Goal: Task Accomplishment & Management: Use online tool/utility

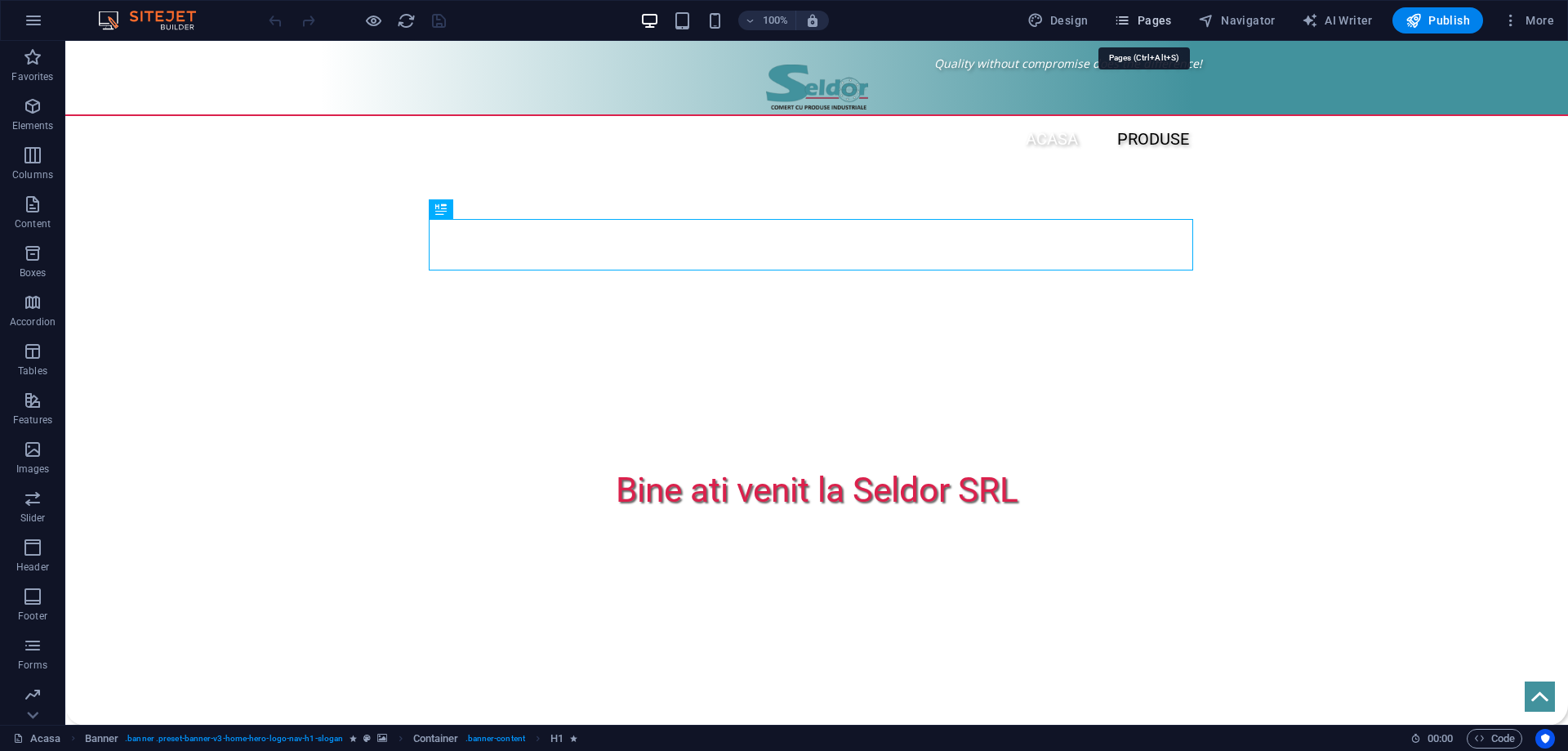
click at [1151, 24] on span "Pages" at bounding box center [1143, 21] width 57 height 16
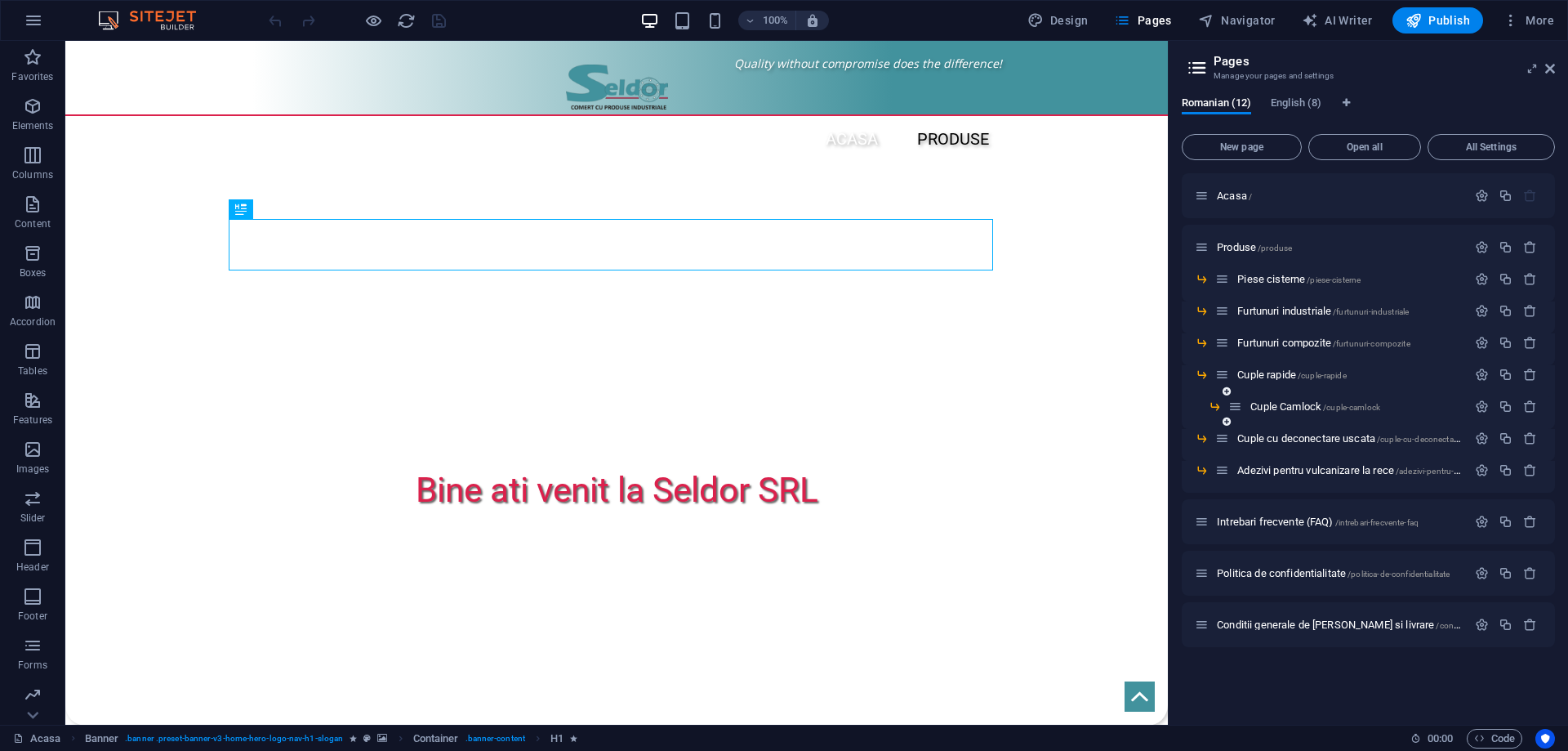
click at [1285, 412] on div "Cuple Camlock /cuple-camlock" at bounding box center [1347, 406] width 238 height 19
click at [1291, 409] on span "Cuple Camlock /cuple-camlock" at bounding box center [1316, 407] width 130 height 12
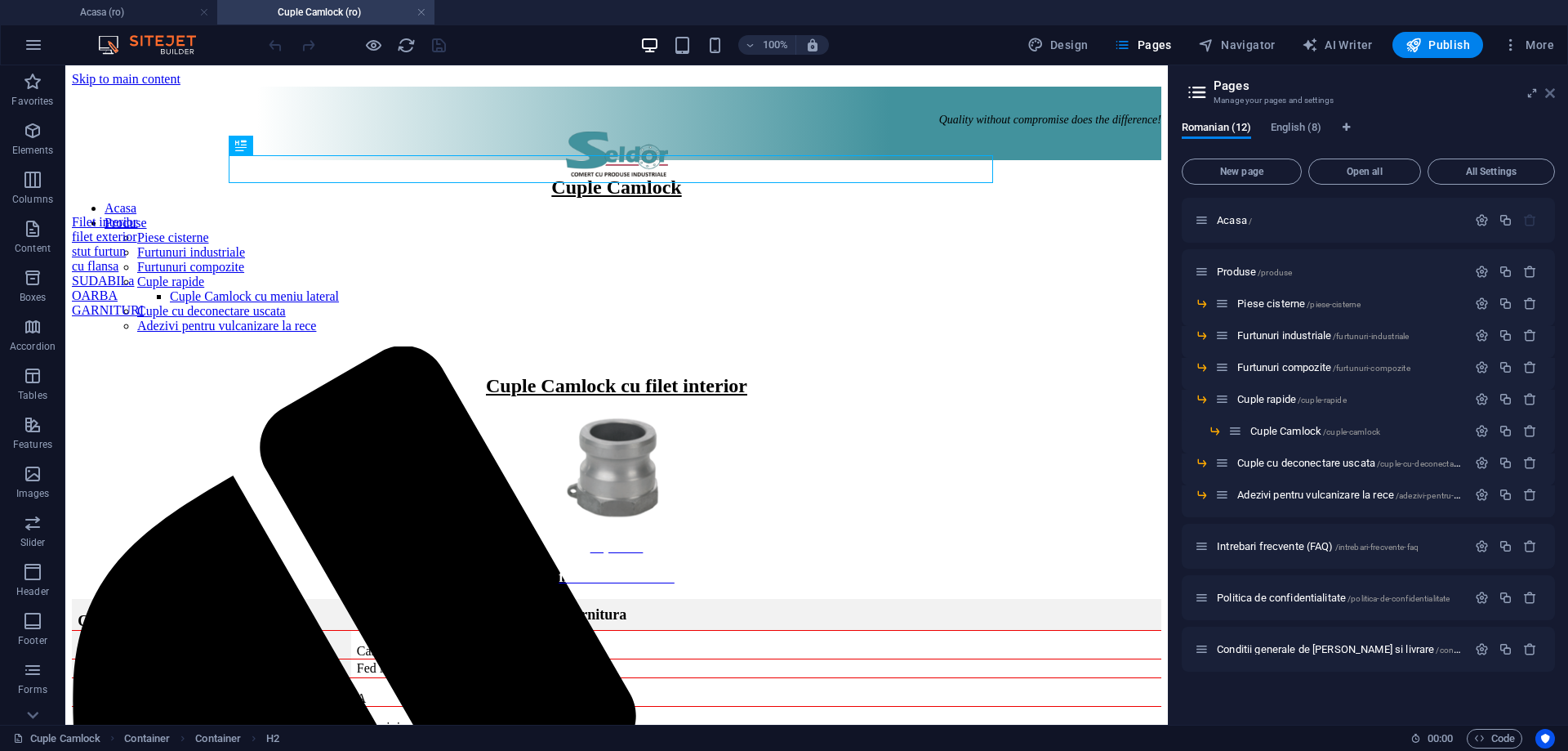
click at [1554, 95] on icon at bounding box center [1550, 93] width 10 height 13
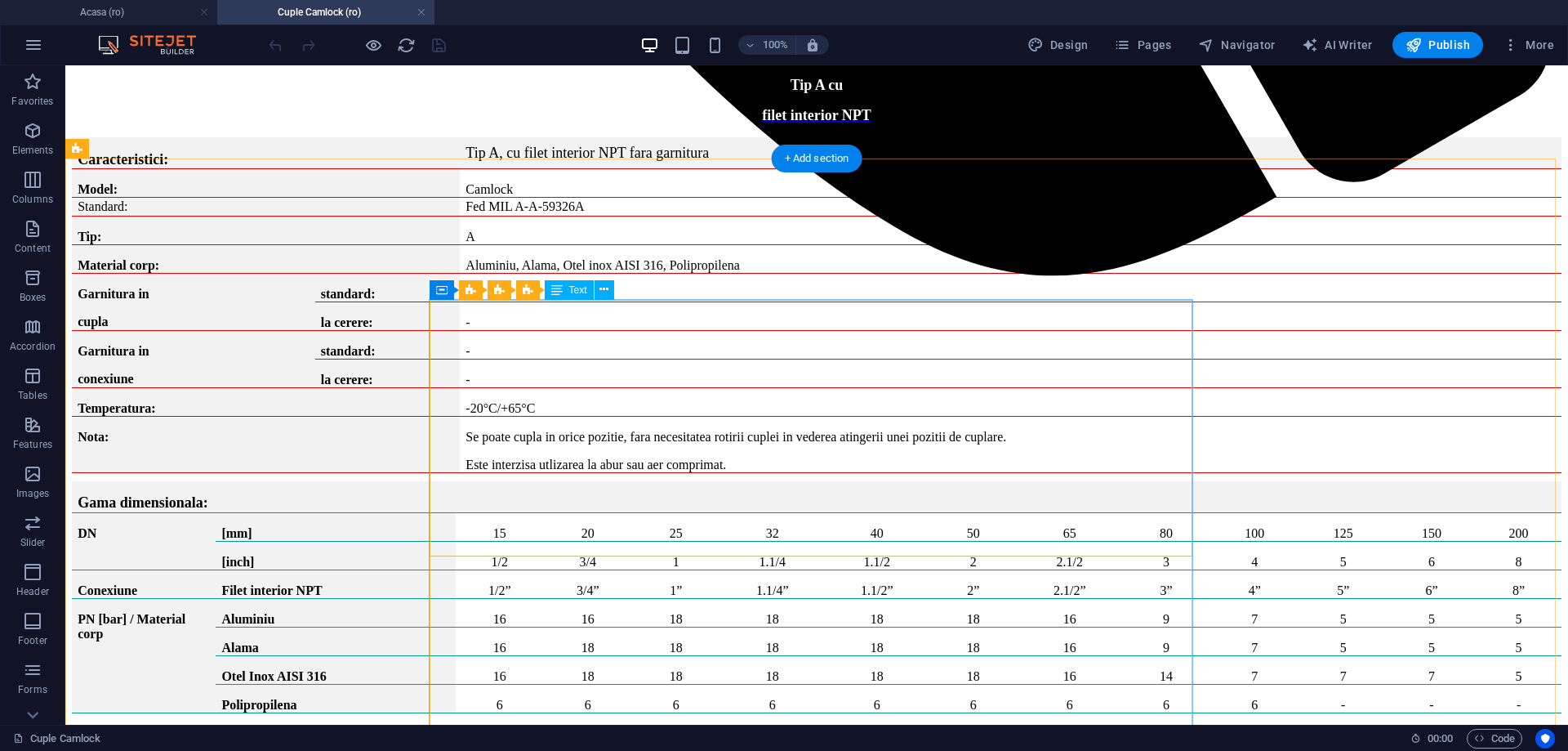
scroll to position [2124, 0]
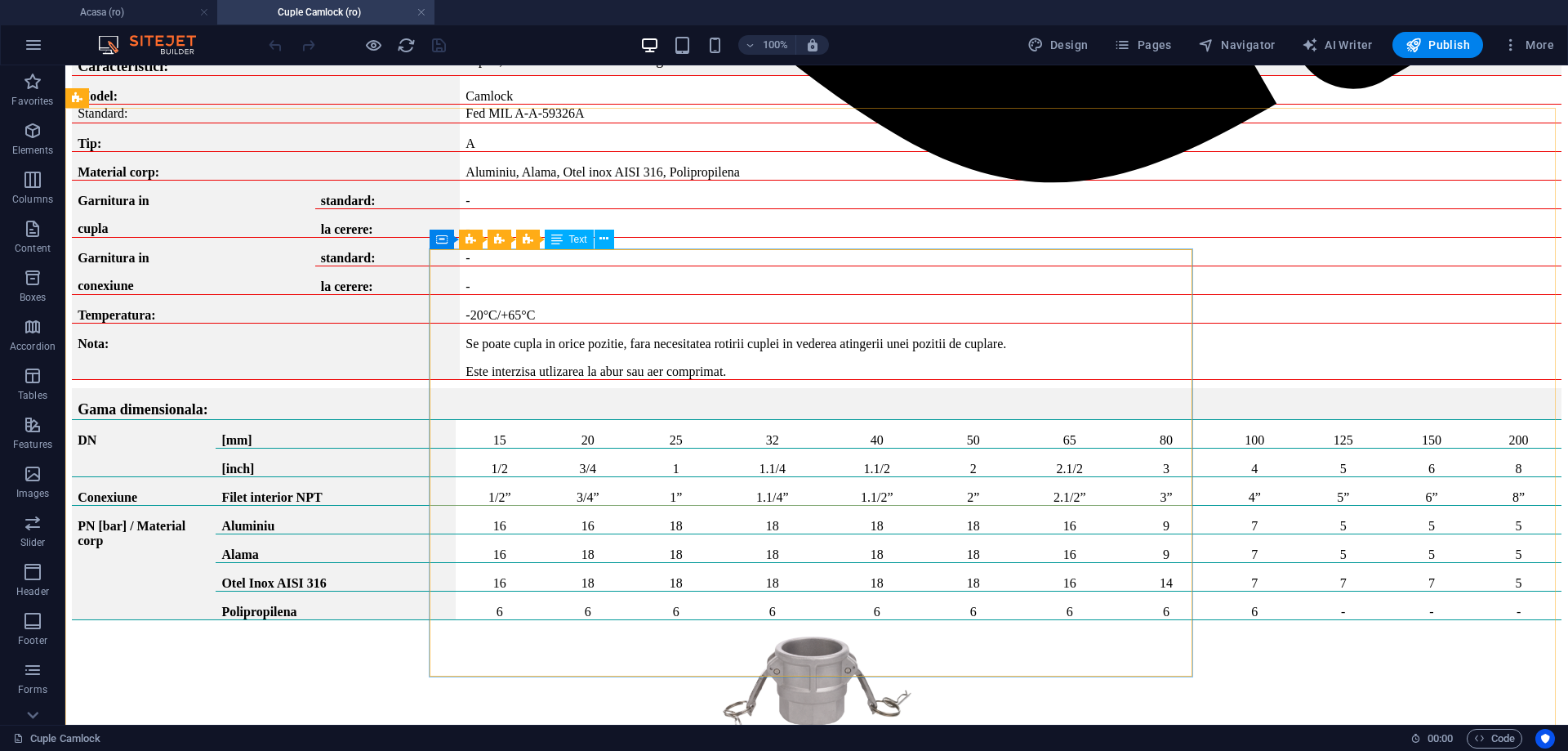
click at [564, 237] on div "Text" at bounding box center [569, 239] width 49 height 20
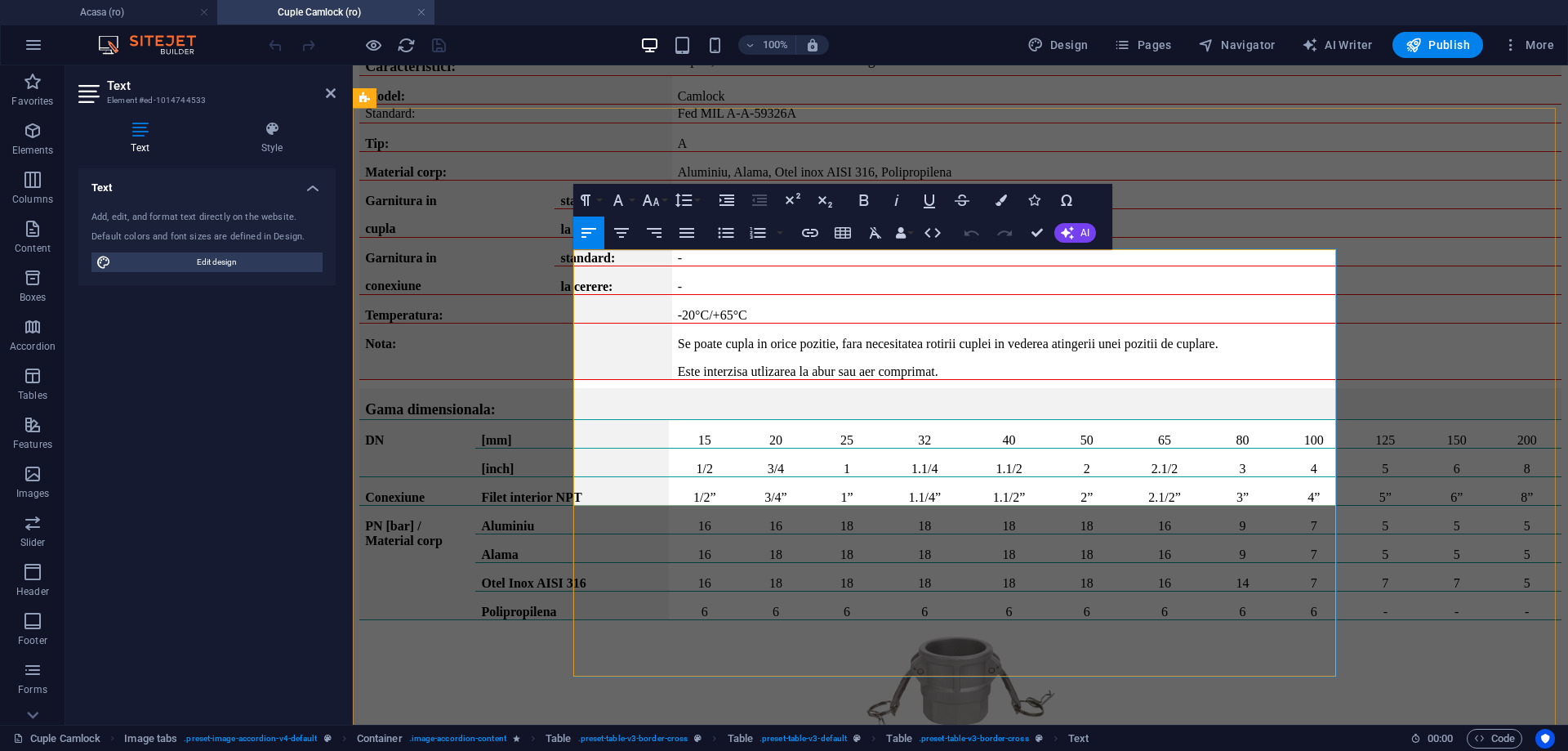
copy p "EPDM, CSM (Hypalon), FPM (Viton), sandwich: PTFE/NBR, PTFE/EPDM, PTFE/Viton"
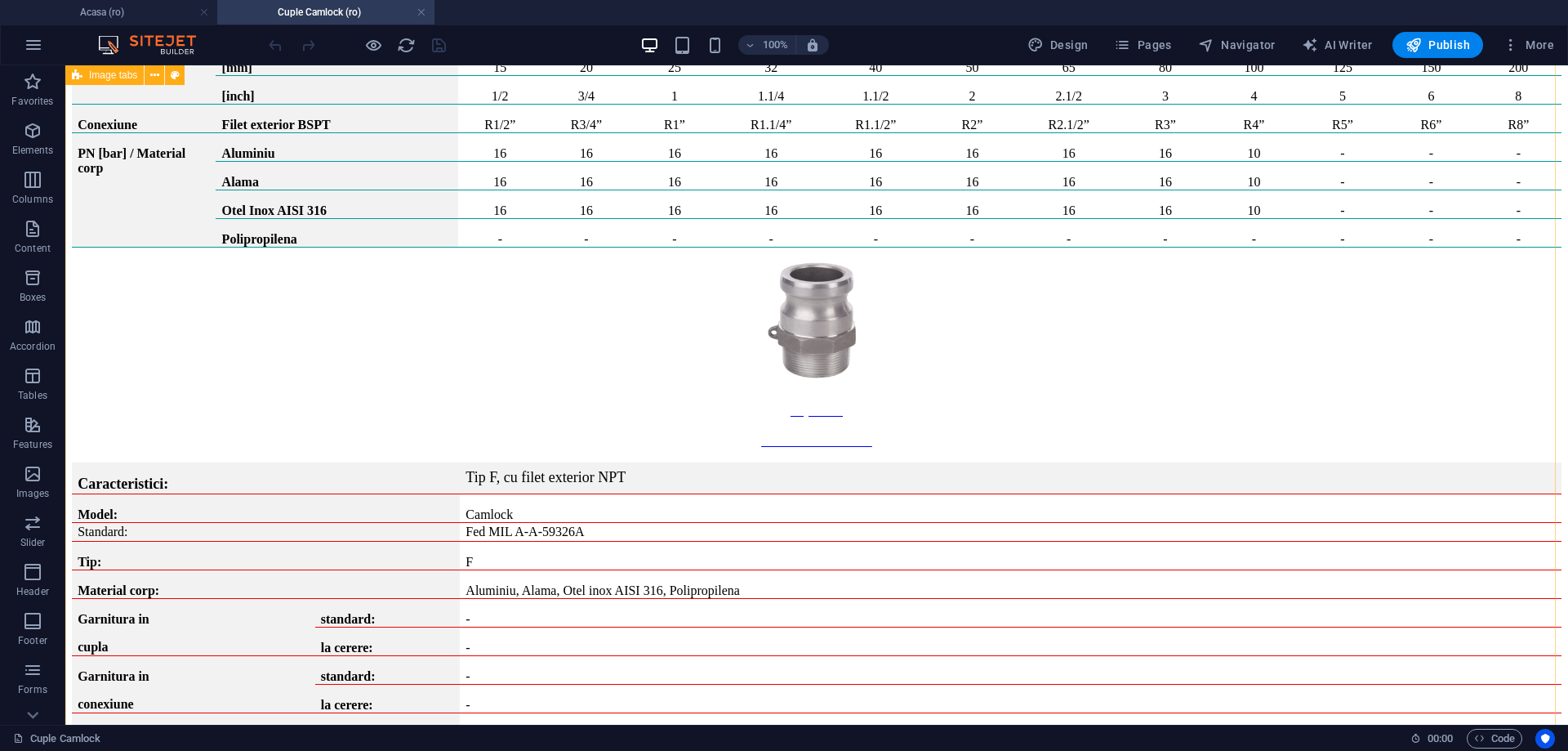
scroll to position [6697, 0]
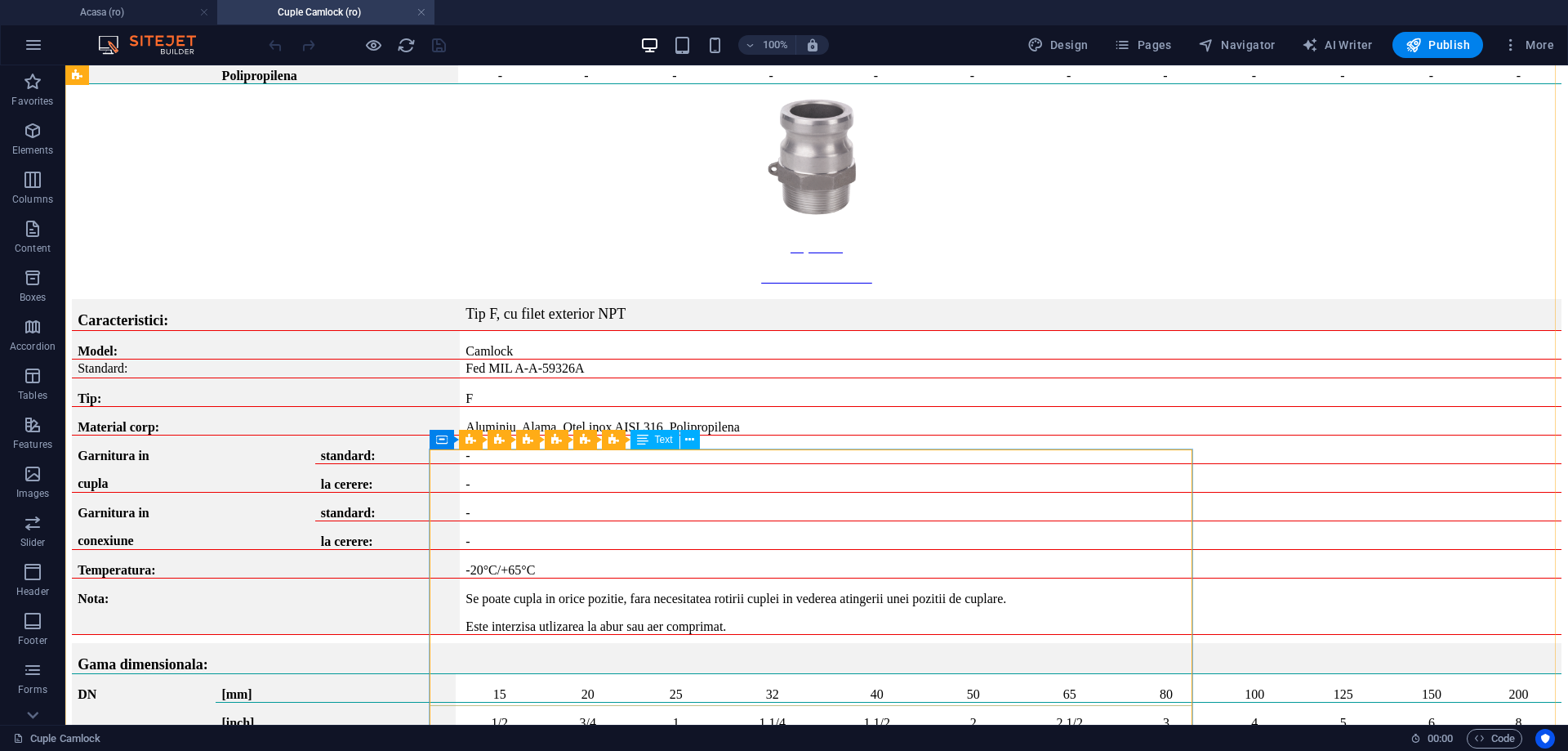
click at [651, 440] on div "Text" at bounding box center [655, 440] width 49 height 20
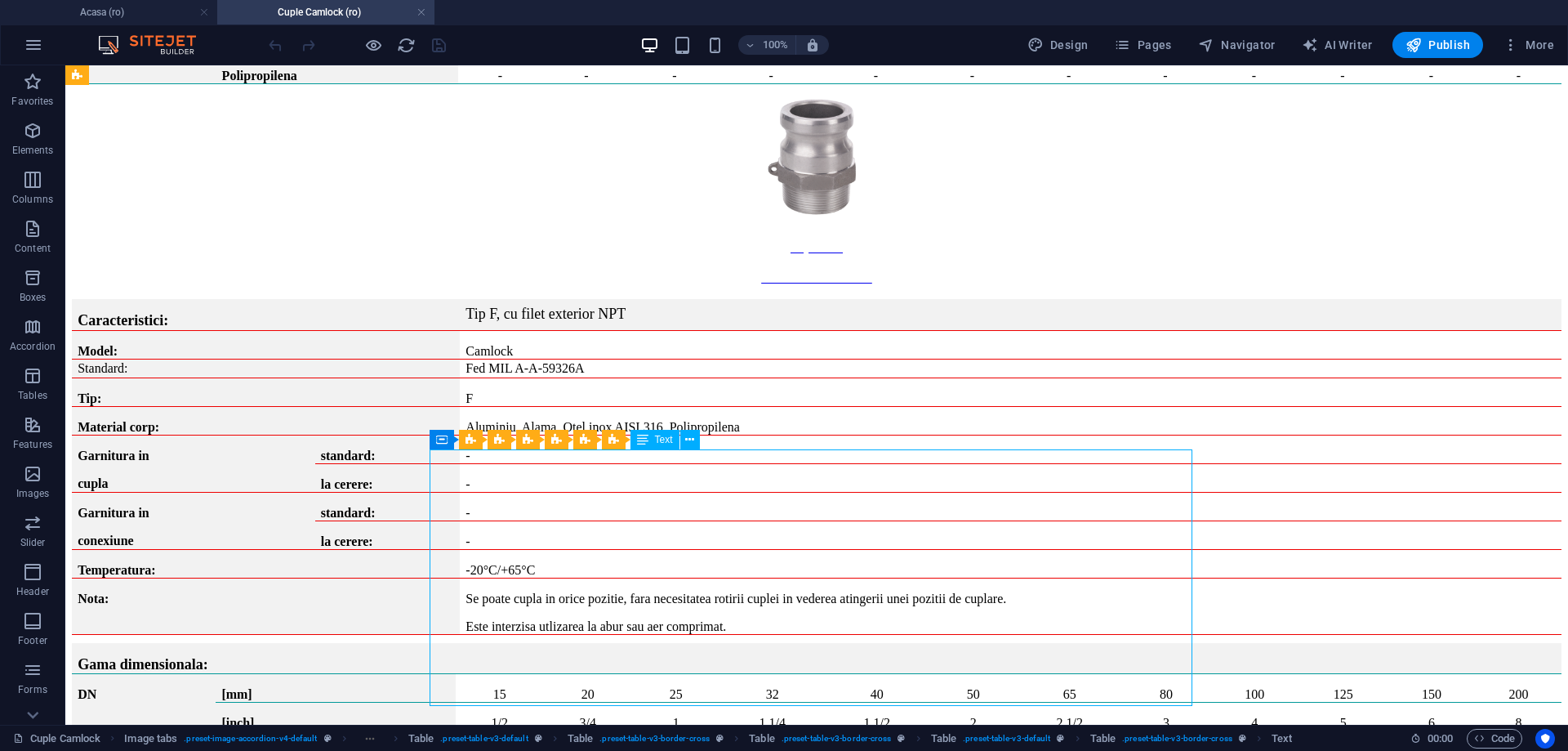
click at [651, 440] on div "Text" at bounding box center [655, 440] width 49 height 20
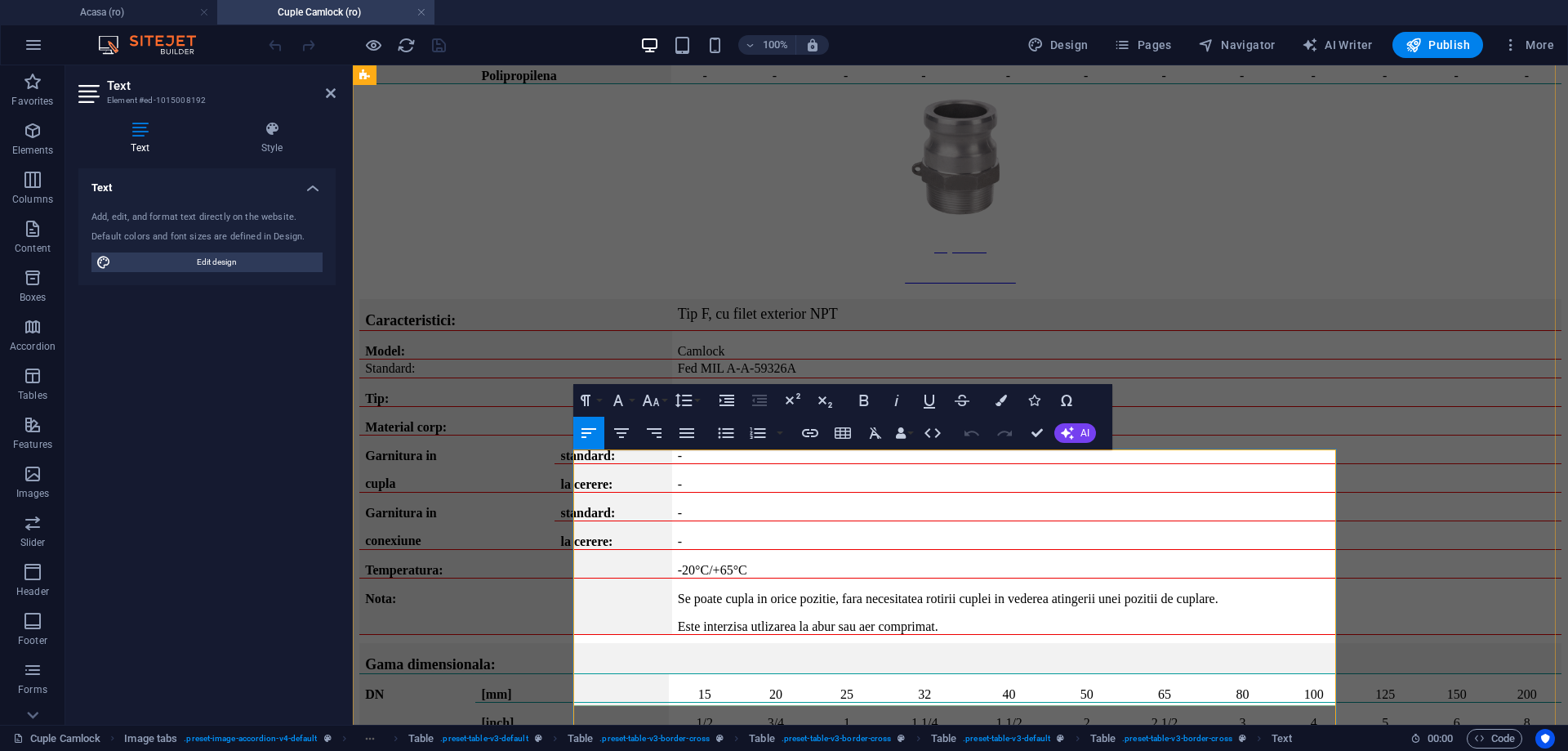
drag, startPoint x: 780, startPoint y: 588, endPoint x: 1283, endPoint y: 588, distance: 503.0
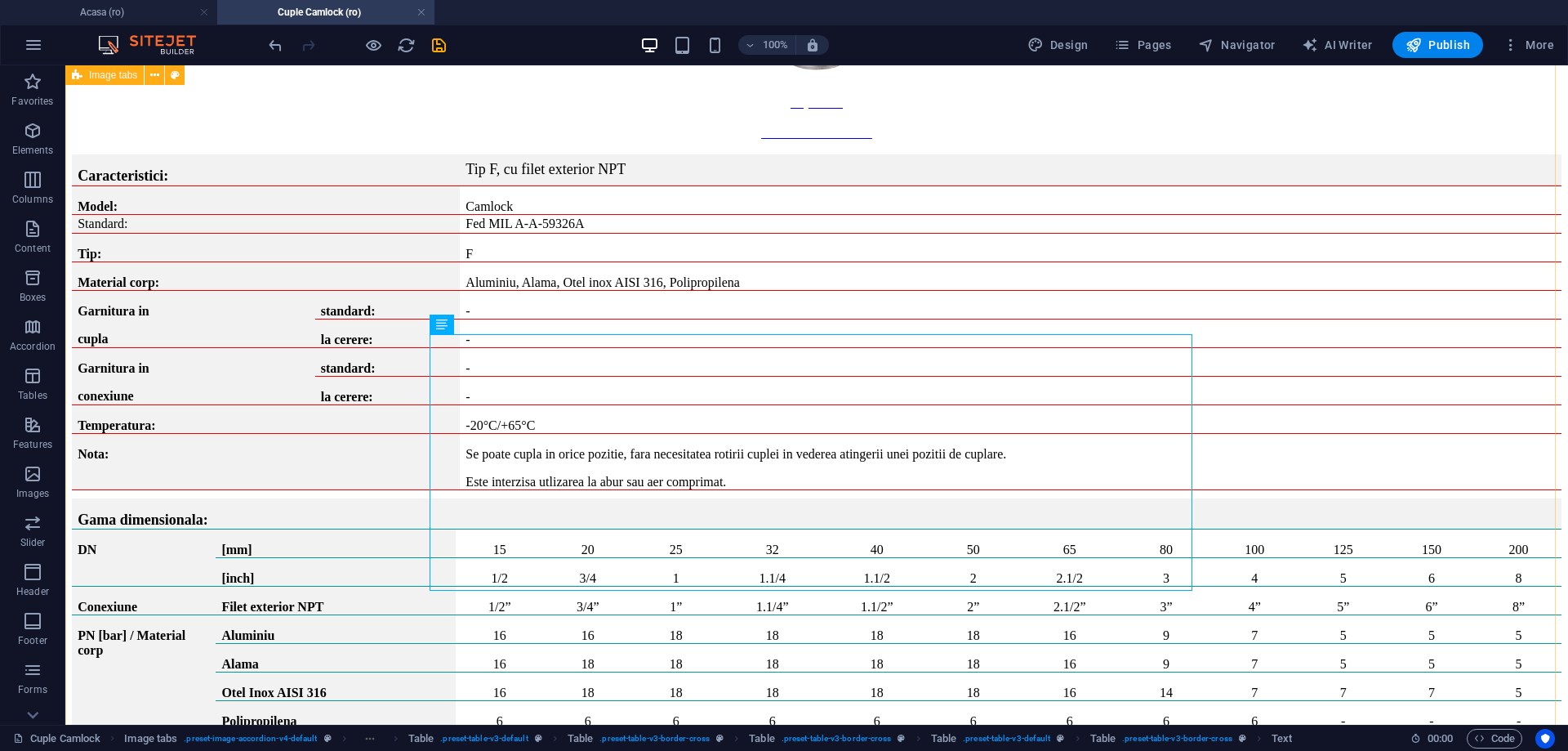
scroll to position [6861, 0]
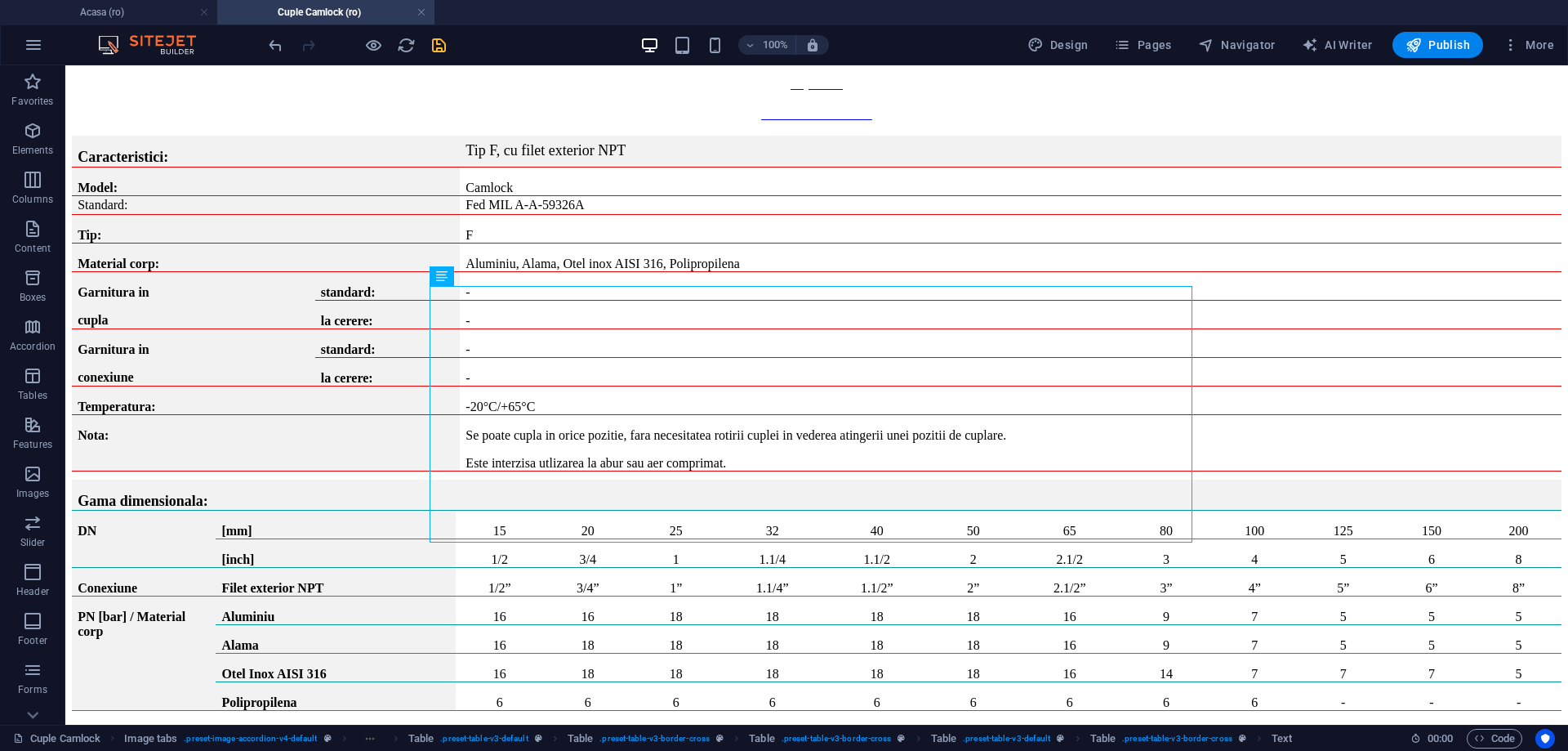
click at [440, 47] on icon "save" at bounding box center [439, 45] width 19 height 19
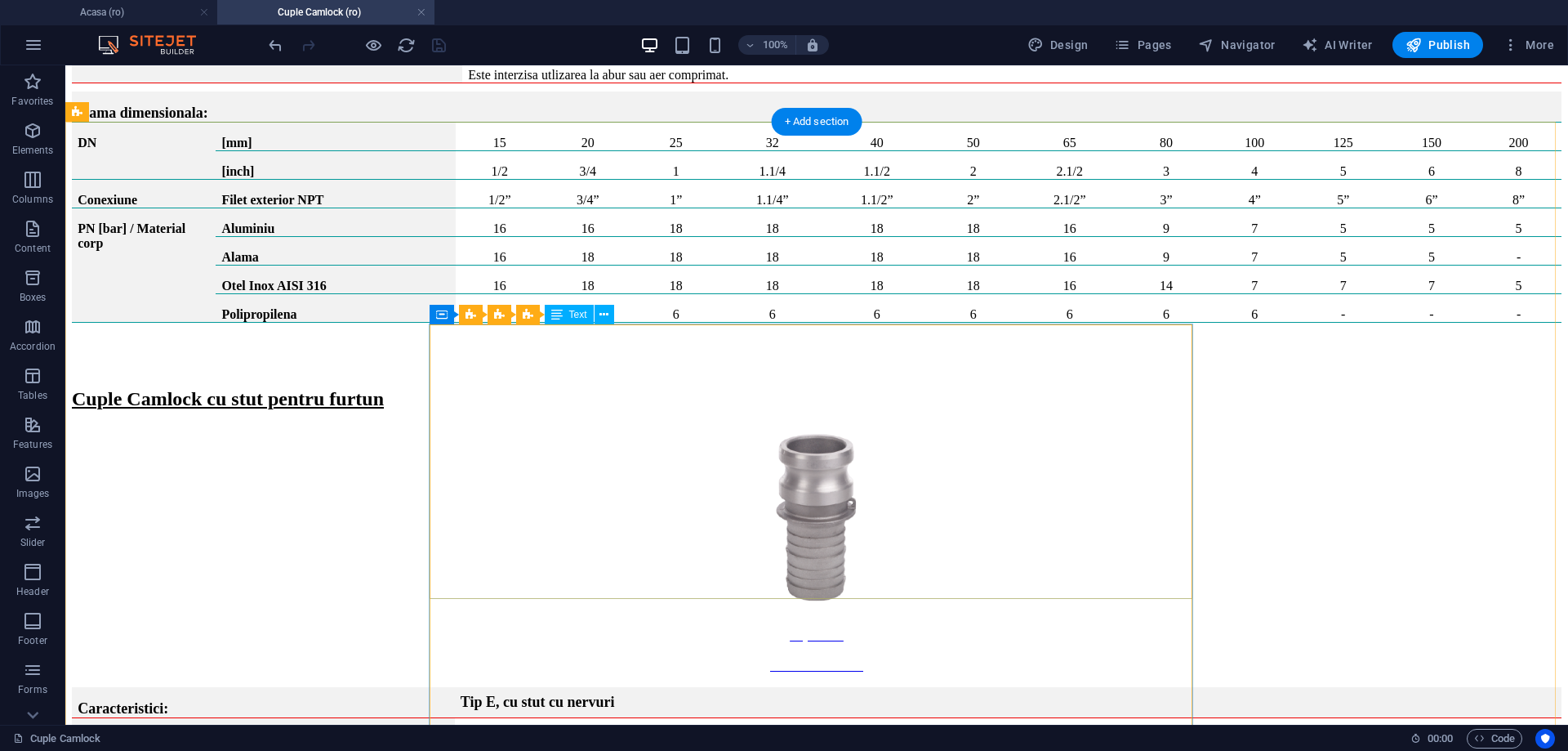
scroll to position [9557, 0]
click at [572, 314] on span "Text" at bounding box center [578, 314] width 18 height 10
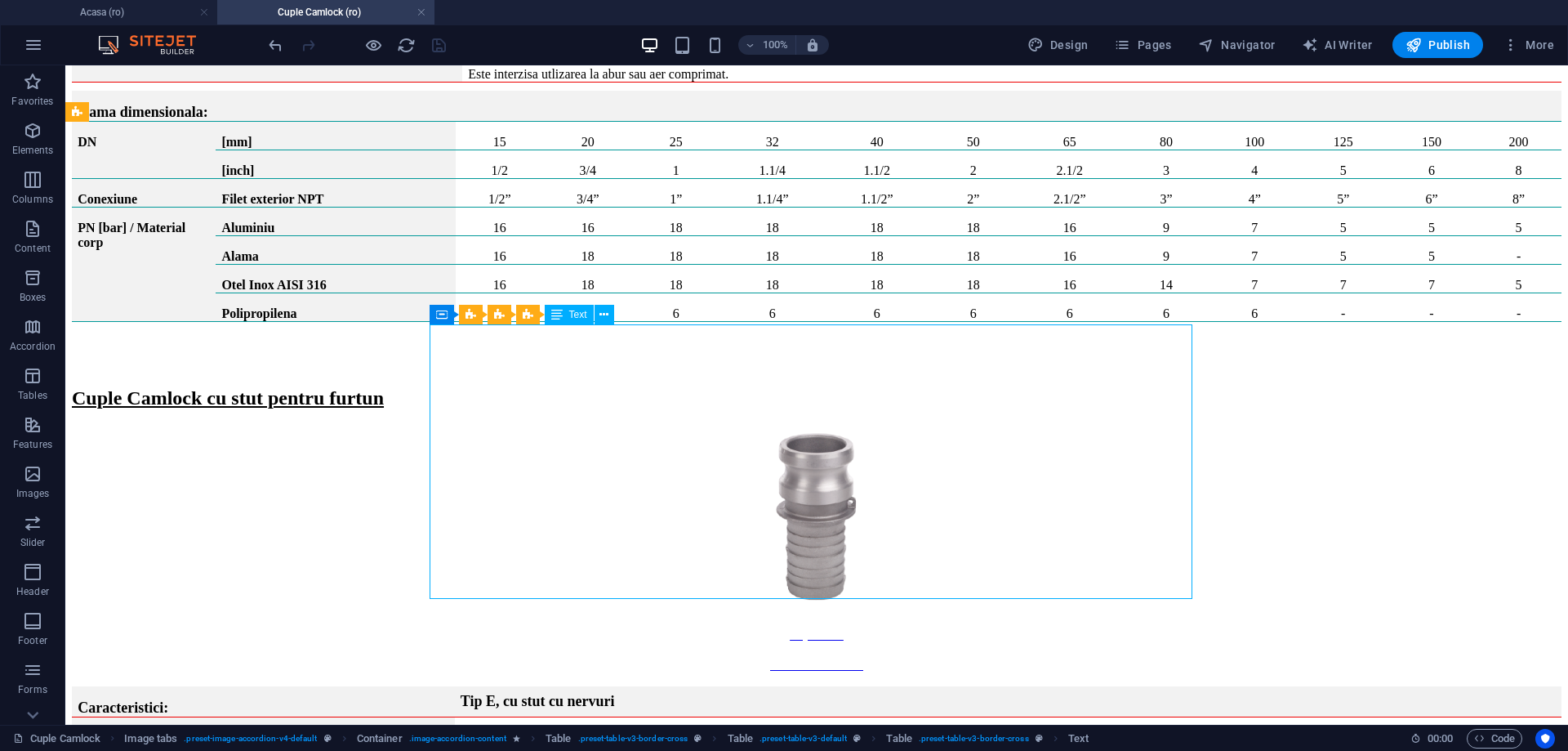
click at [572, 314] on span "Text" at bounding box center [578, 314] width 18 height 10
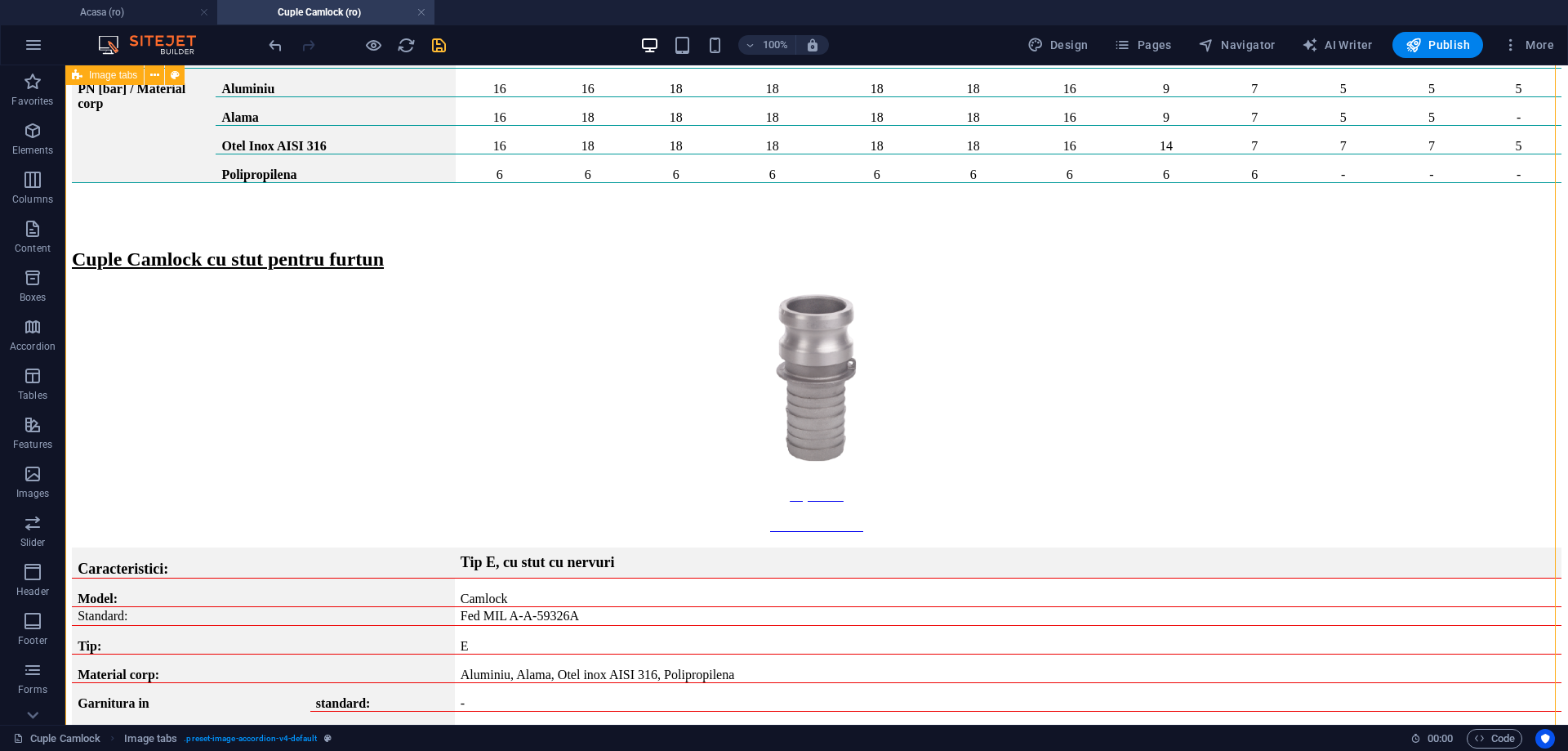
scroll to position [9720, 0]
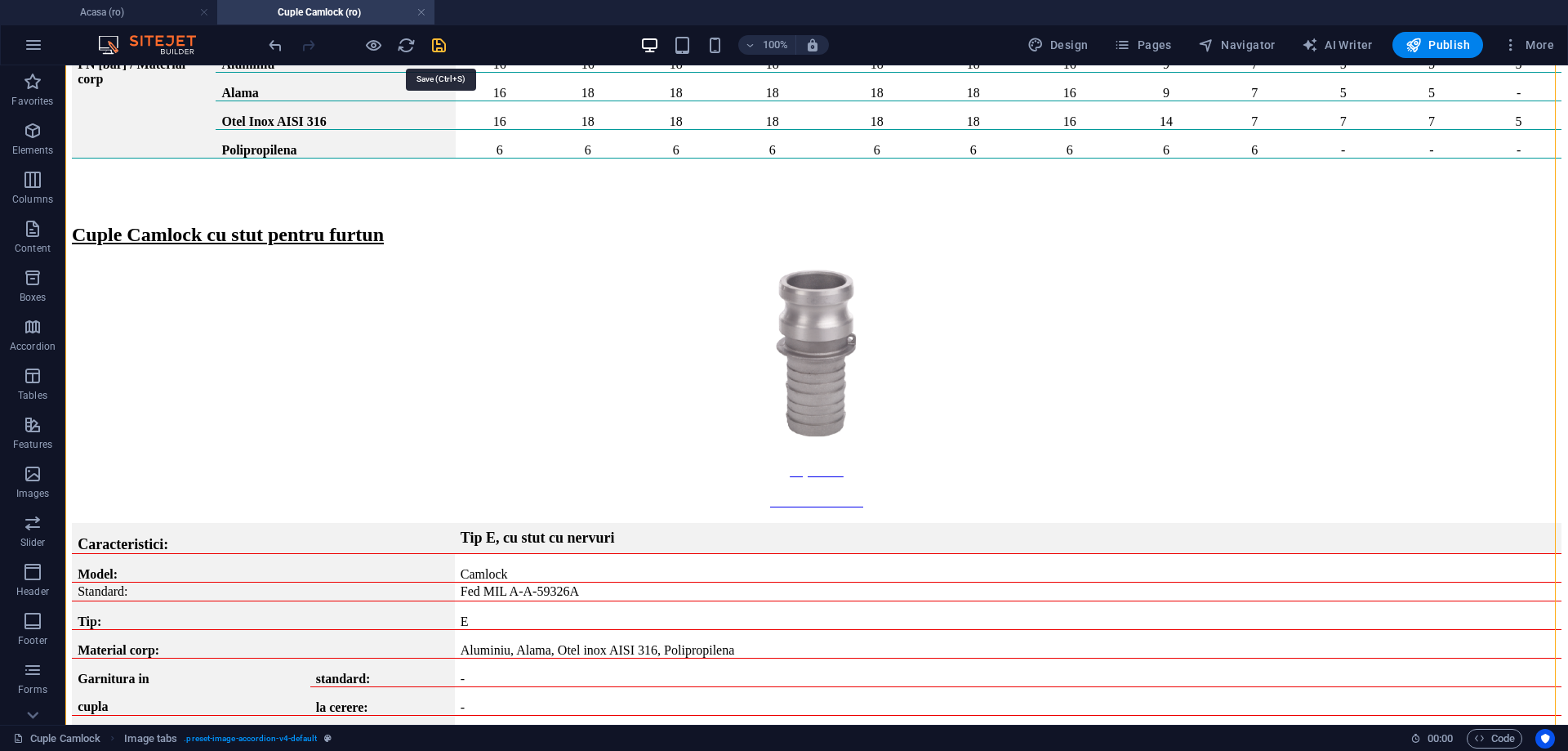
click at [441, 45] on icon "save" at bounding box center [439, 45] width 19 height 19
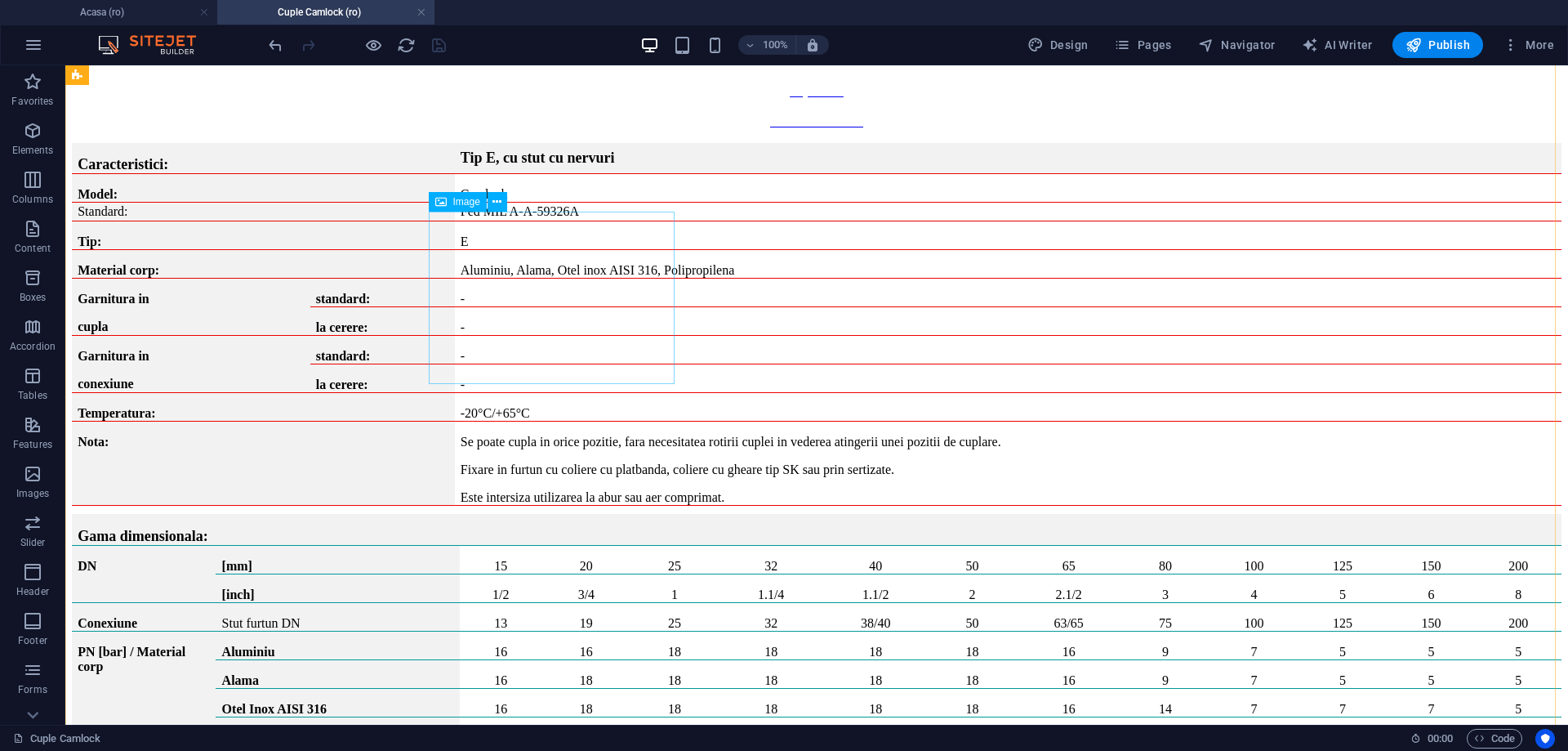
scroll to position [10129, 0]
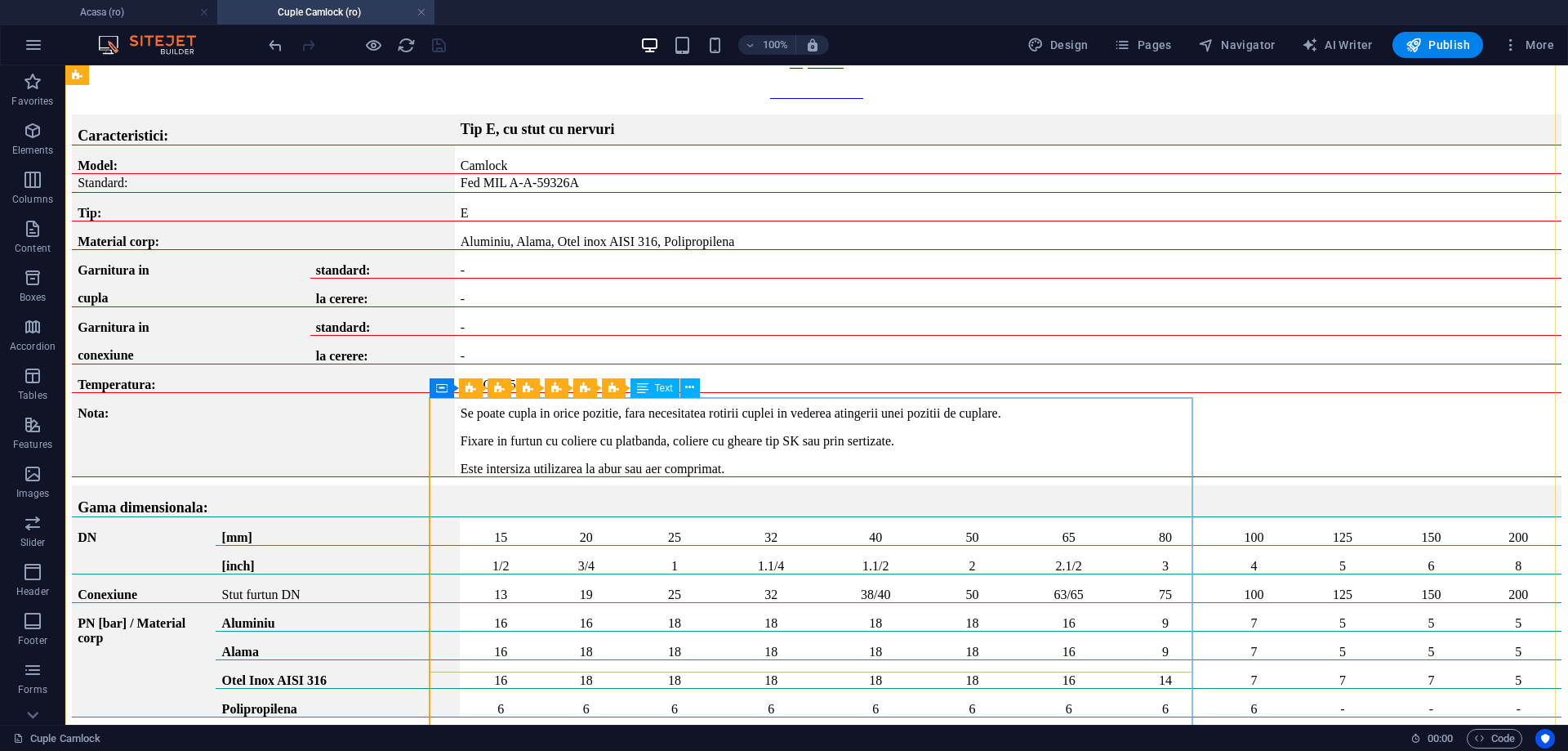
click at [653, 387] on div "Text" at bounding box center [655, 388] width 49 height 20
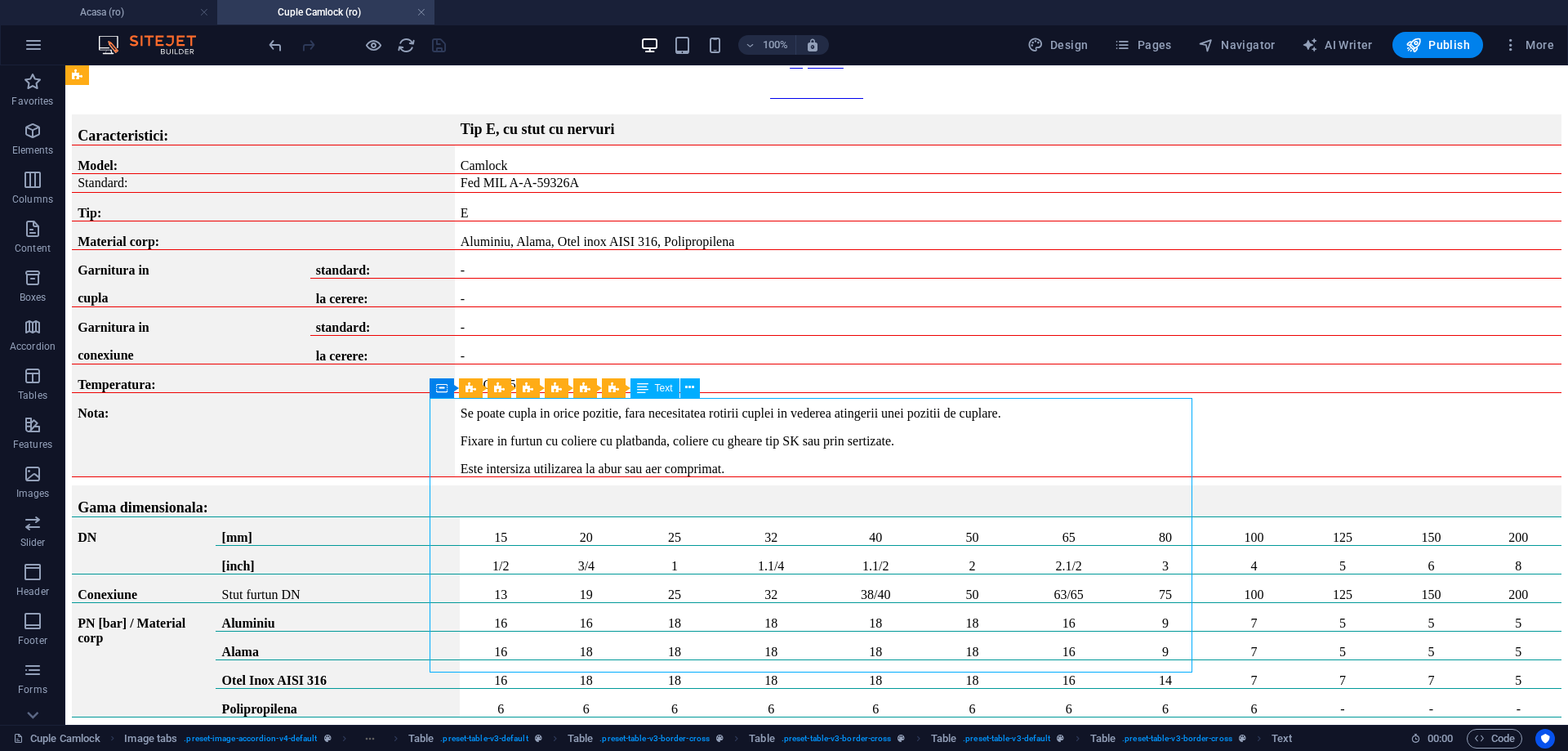
click at [653, 387] on div "Text" at bounding box center [655, 388] width 49 height 20
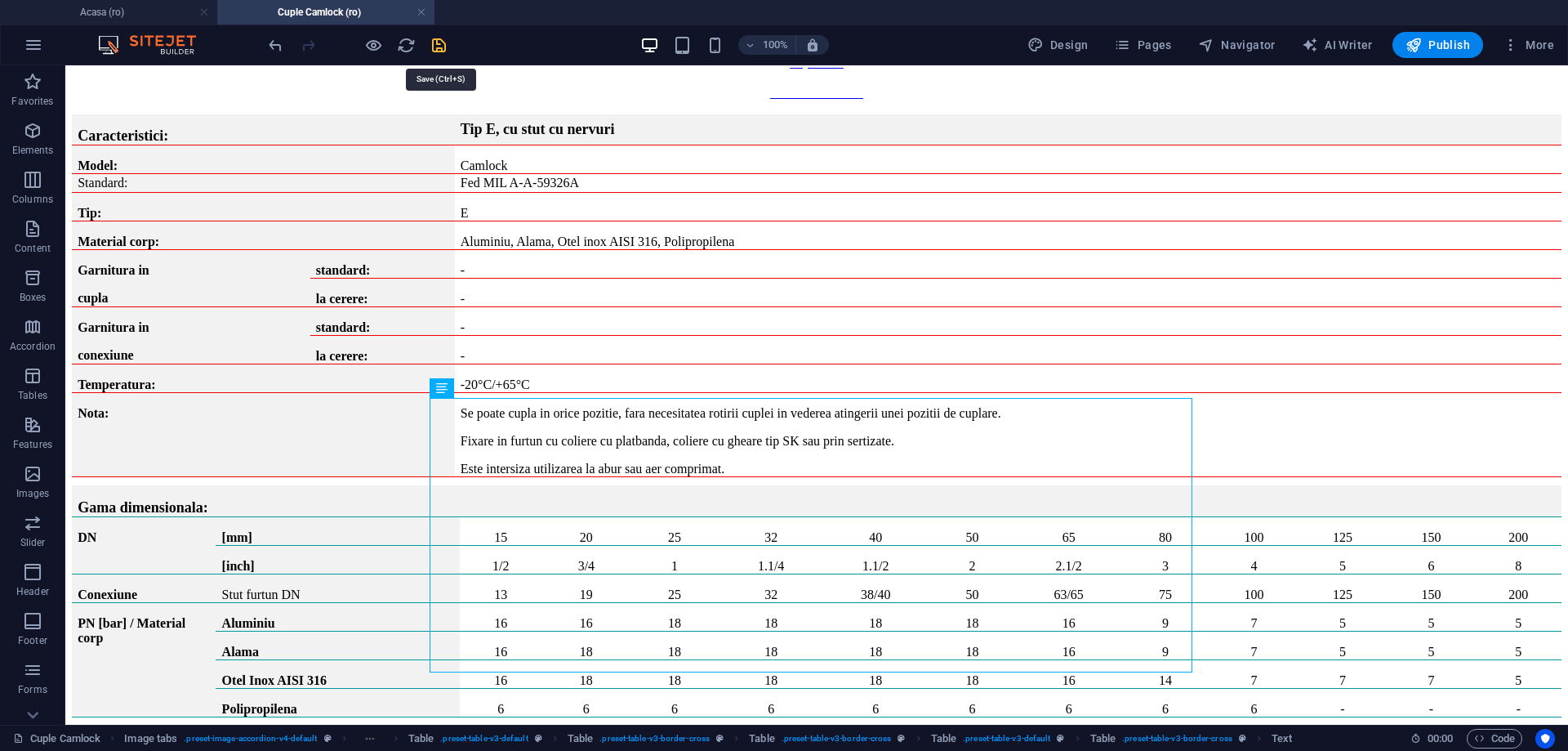
click at [436, 48] on icon "save" at bounding box center [439, 45] width 19 height 19
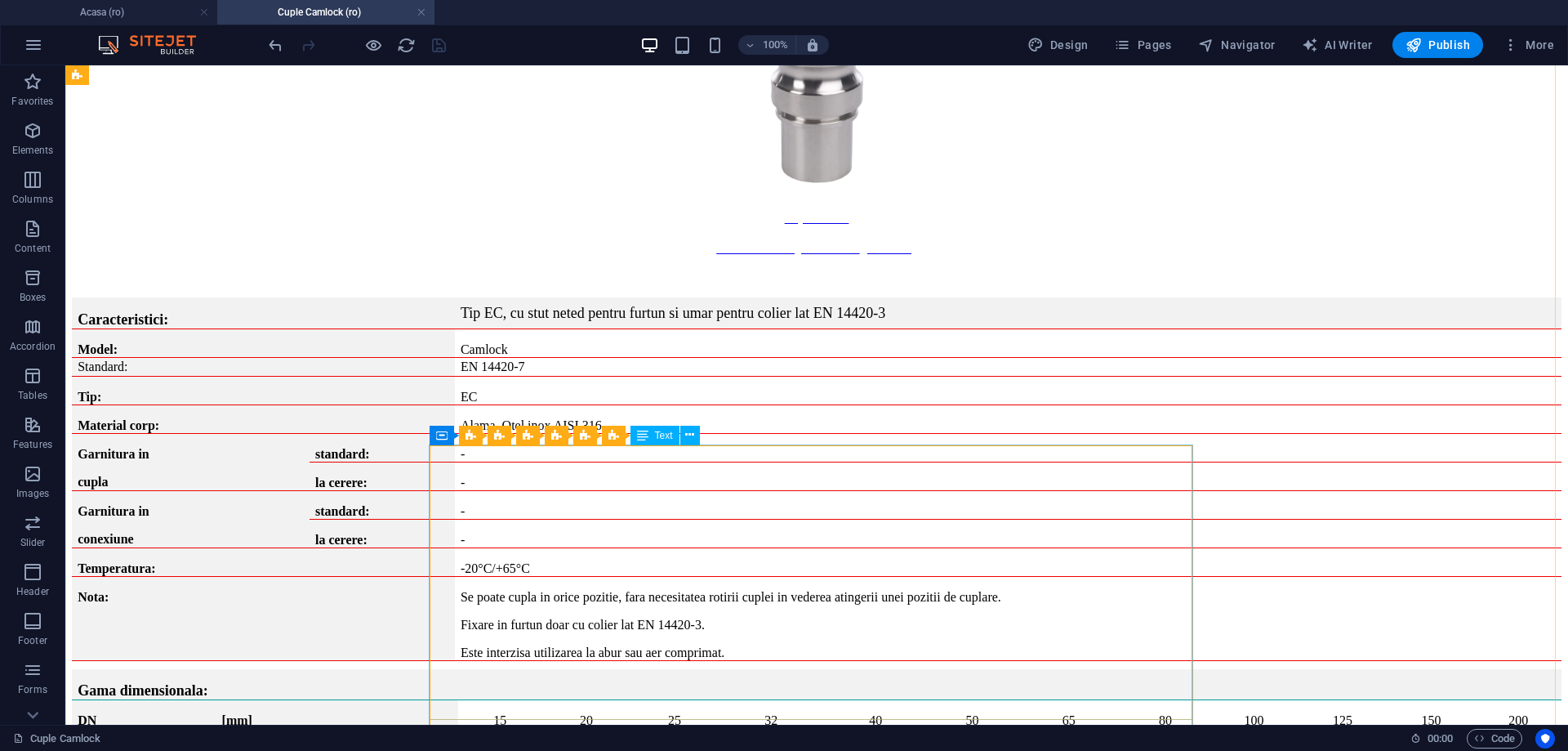
scroll to position [10864, 0]
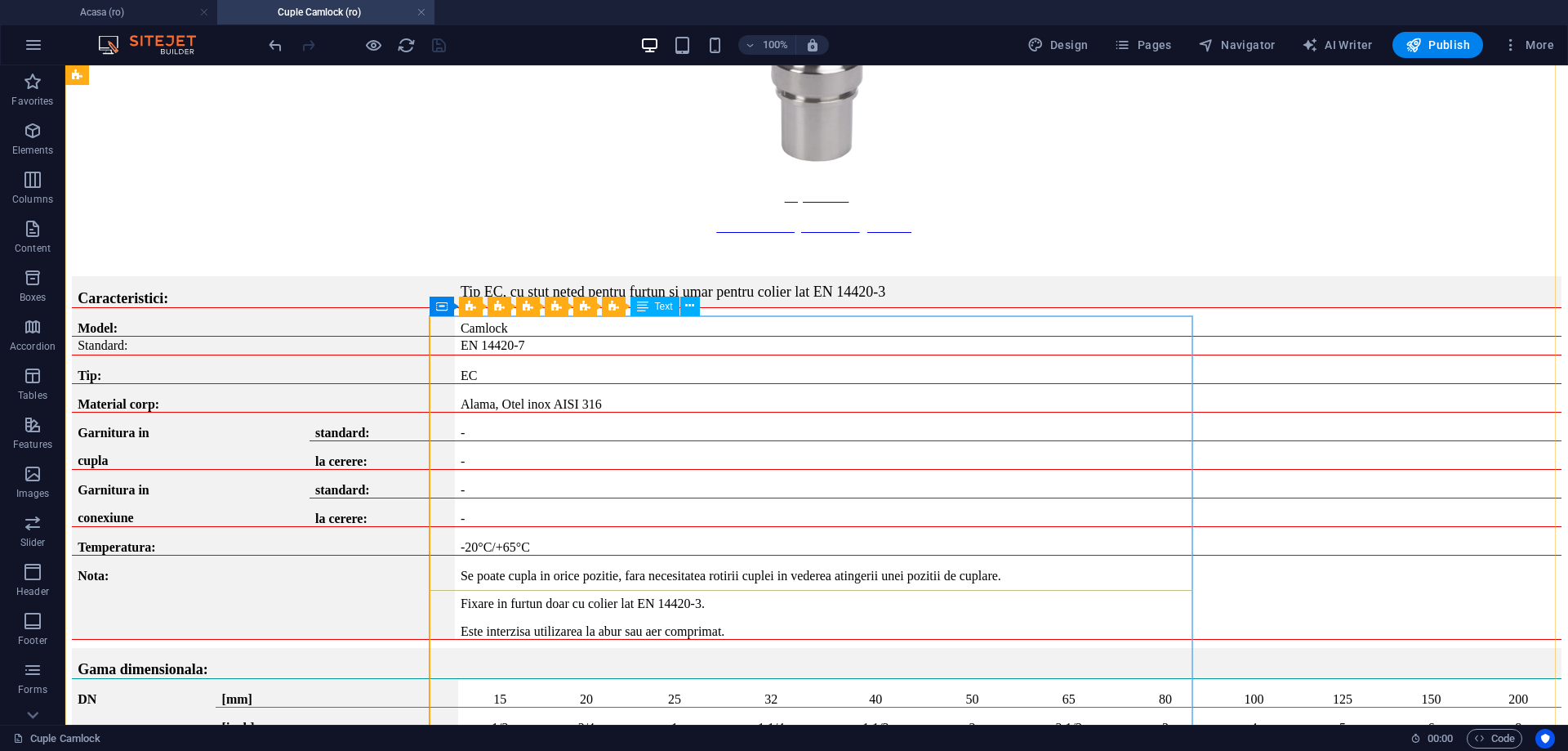
click at [659, 307] on span "Text" at bounding box center [664, 306] width 18 height 10
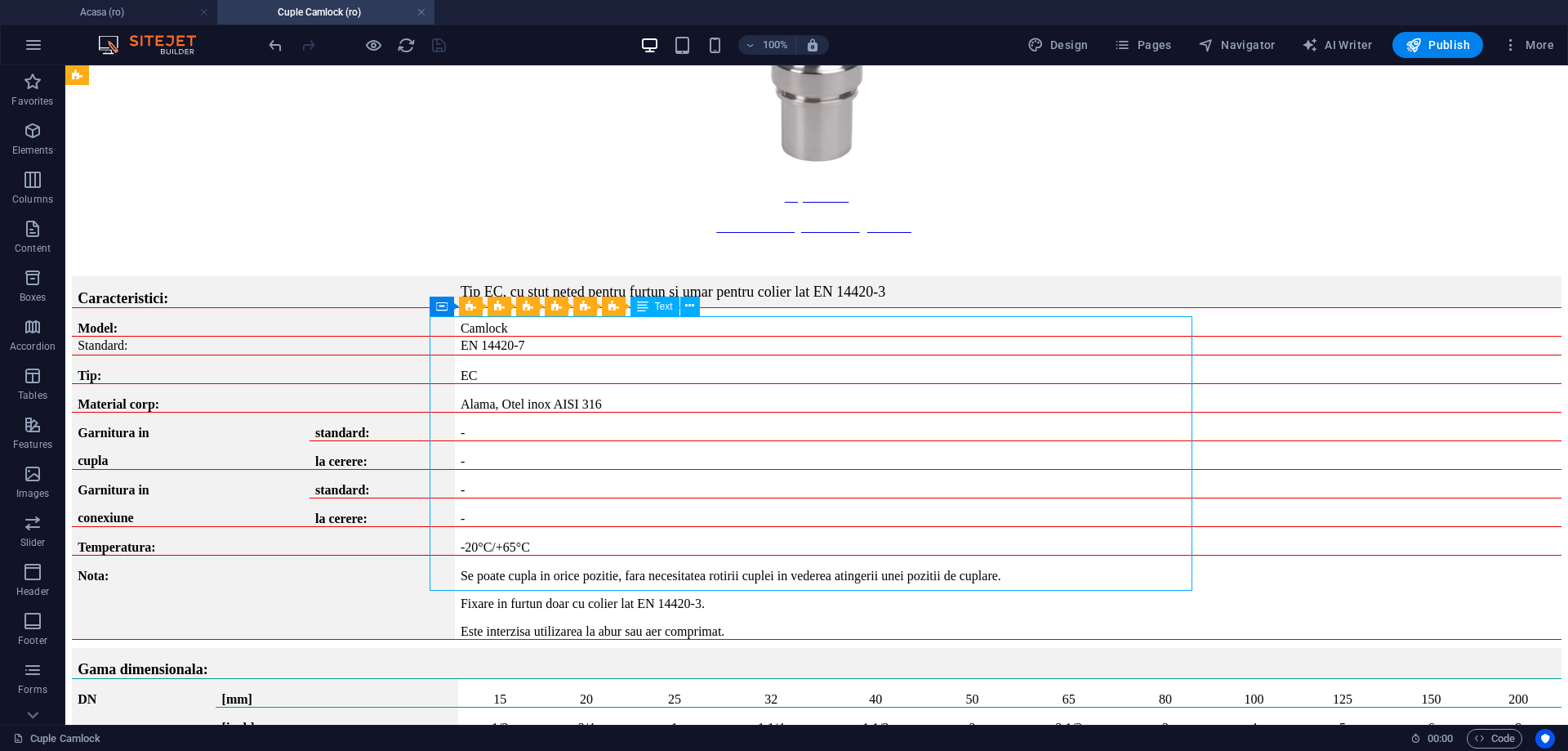
click at [659, 307] on span "Text" at bounding box center [664, 306] width 18 height 10
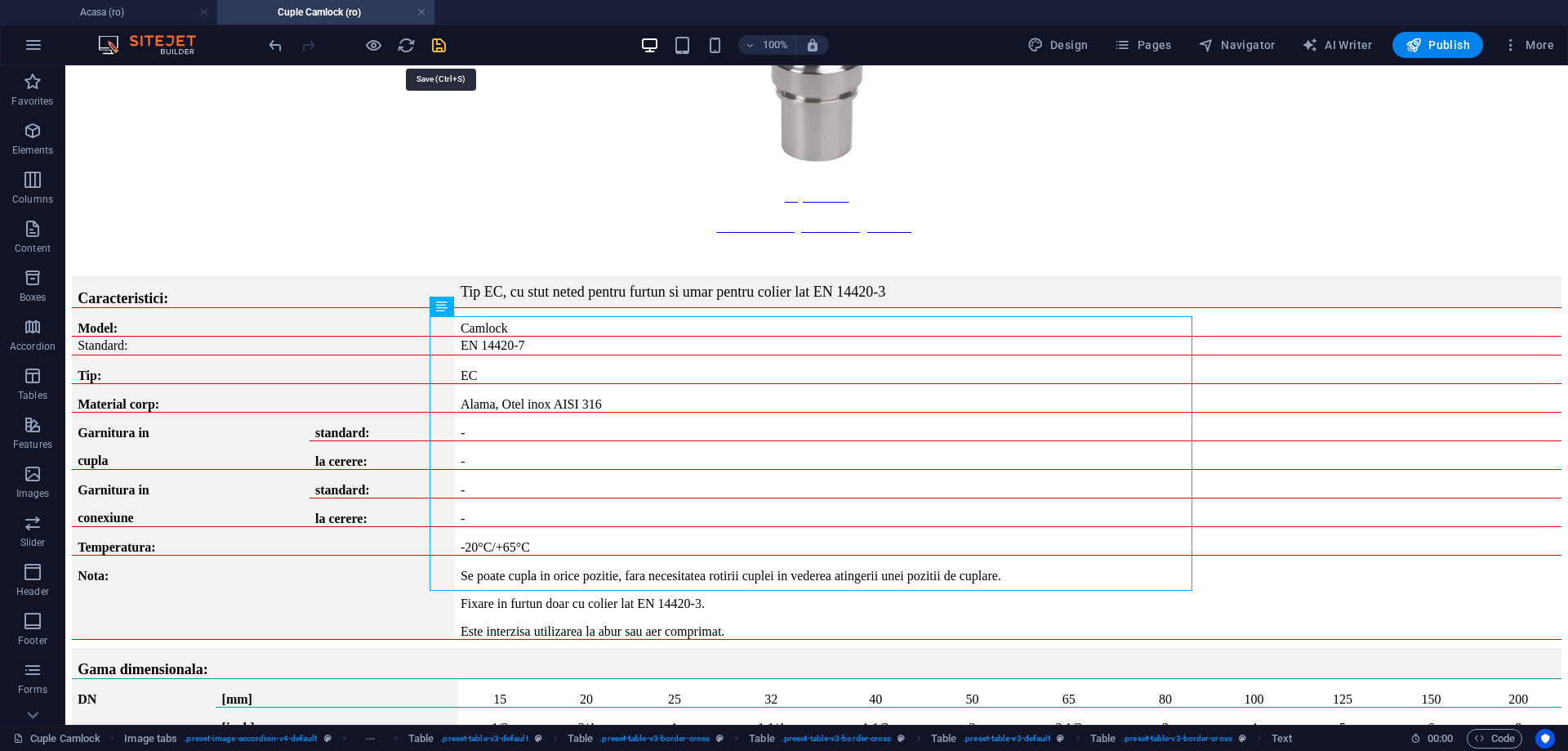
click at [444, 53] on icon "save" at bounding box center [439, 45] width 19 height 19
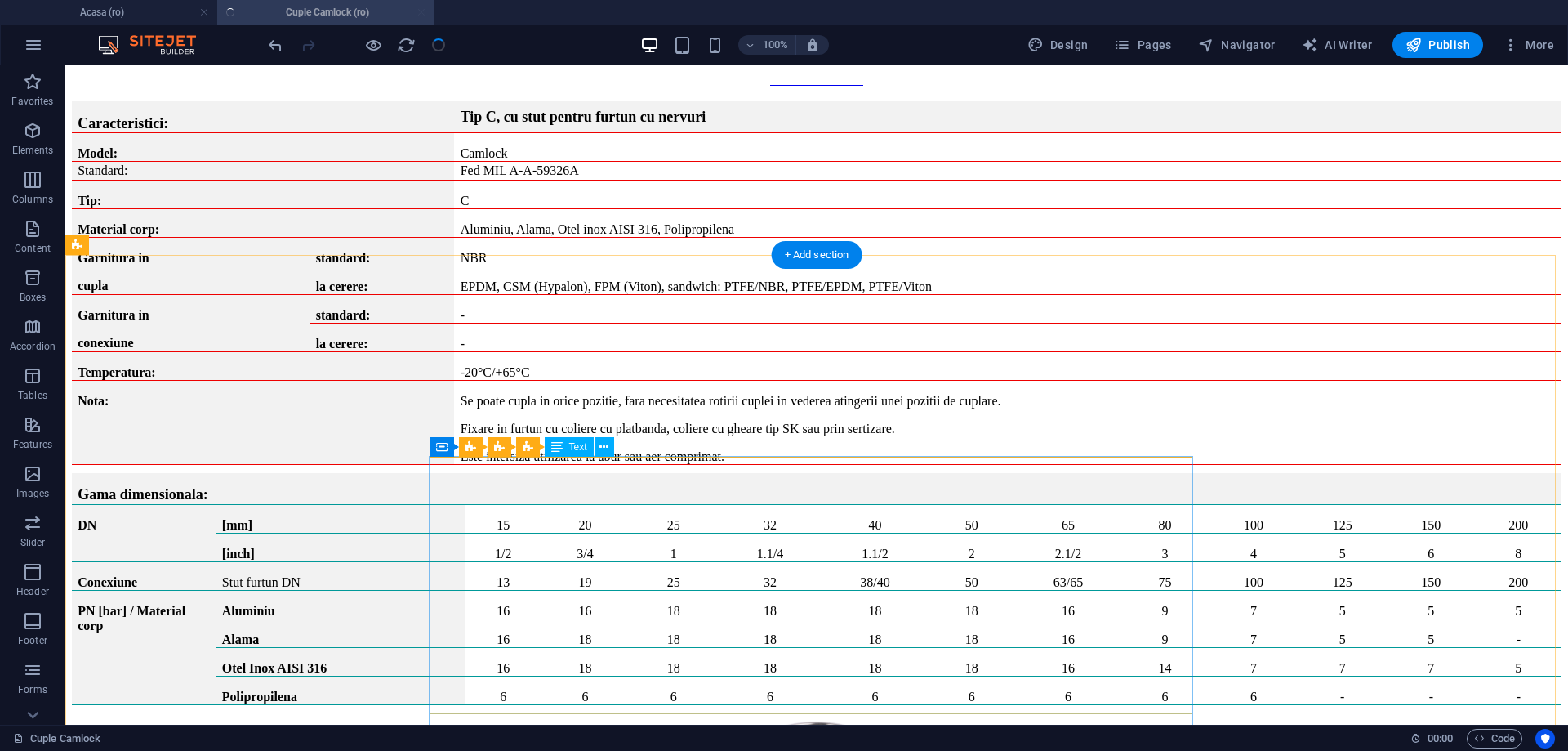
scroll to position [12824, 0]
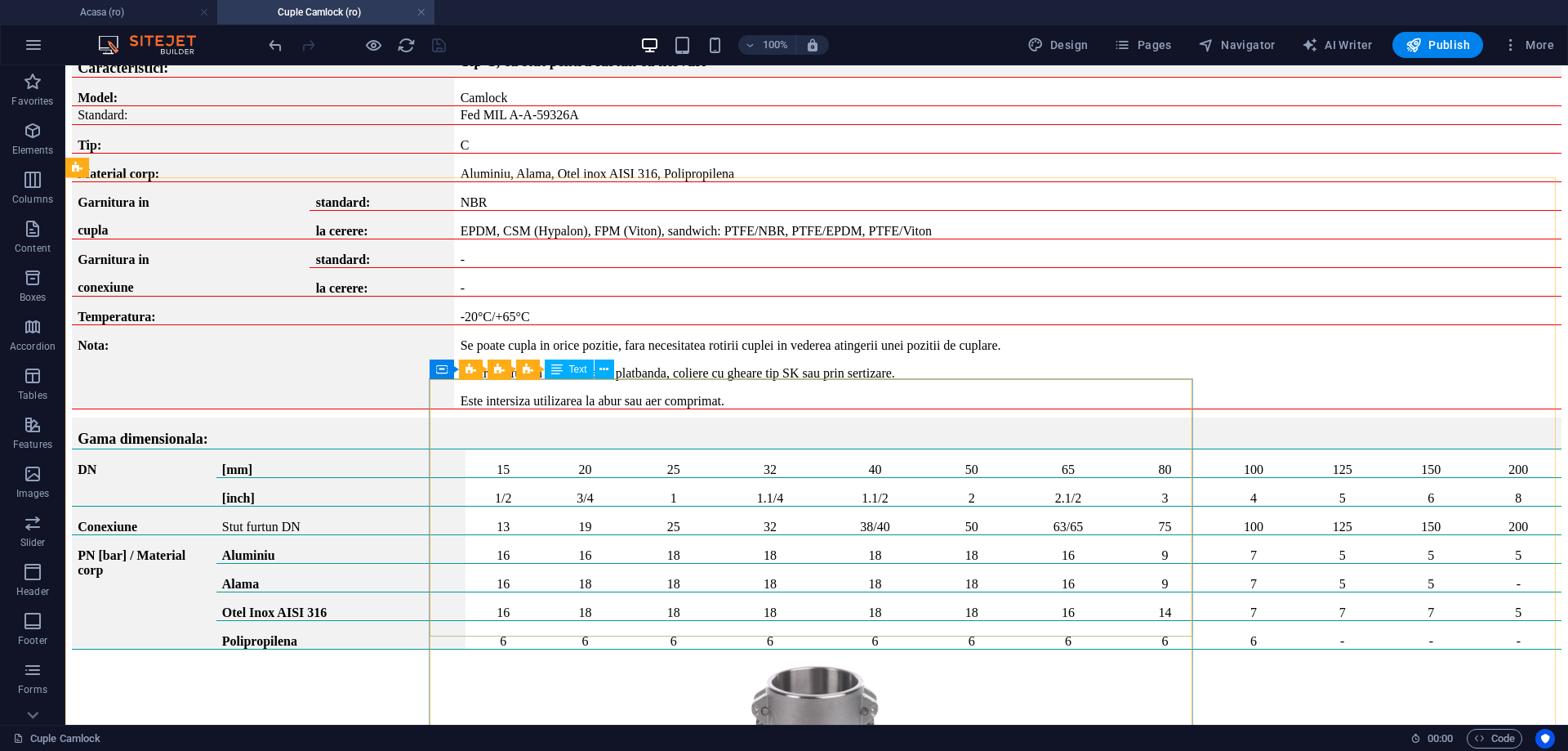
click at [576, 368] on span "Text" at bounding box center [578, 368] width 18 height 10
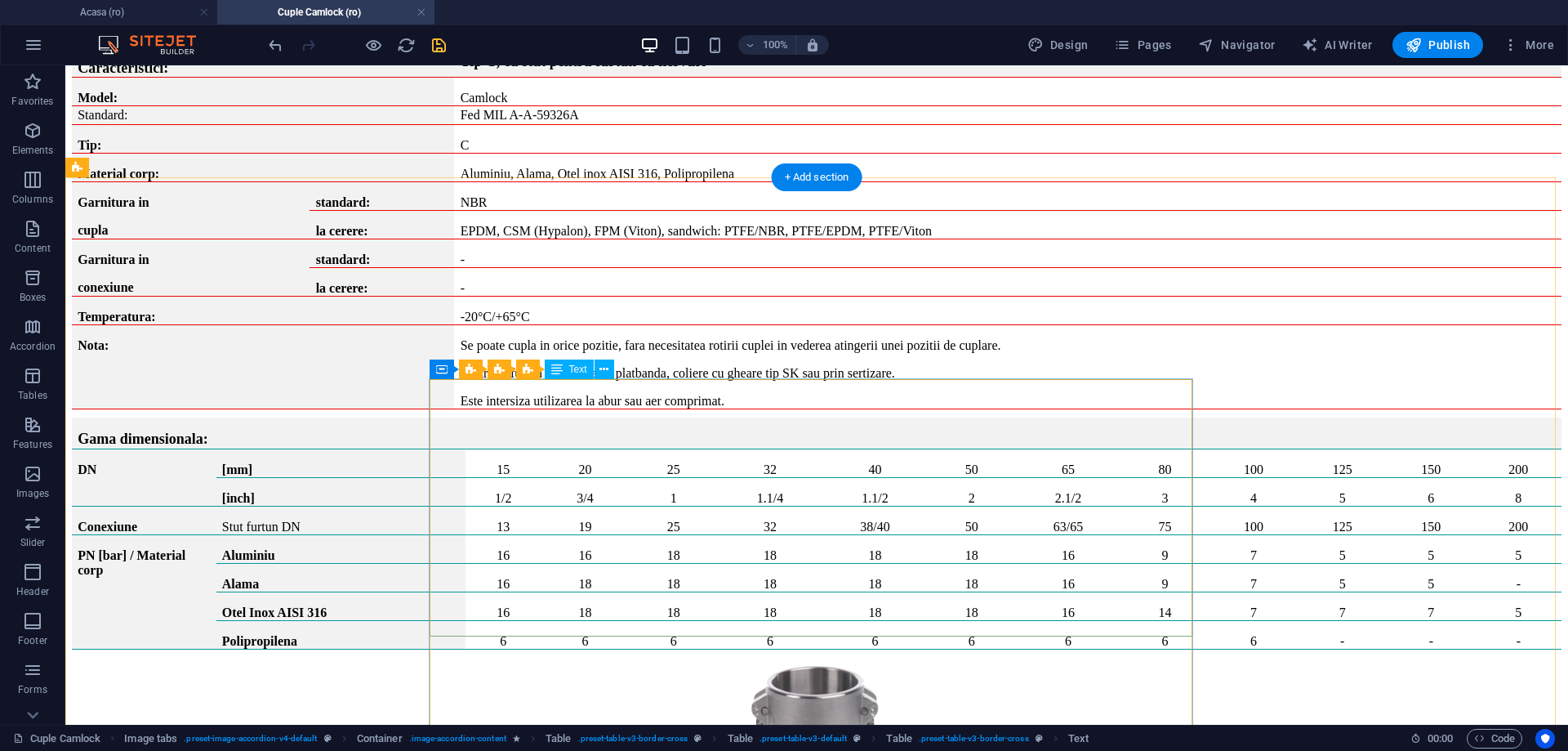
click at [571, 363] on div "Text" at bounding box center [569, 369] width 49 height 20
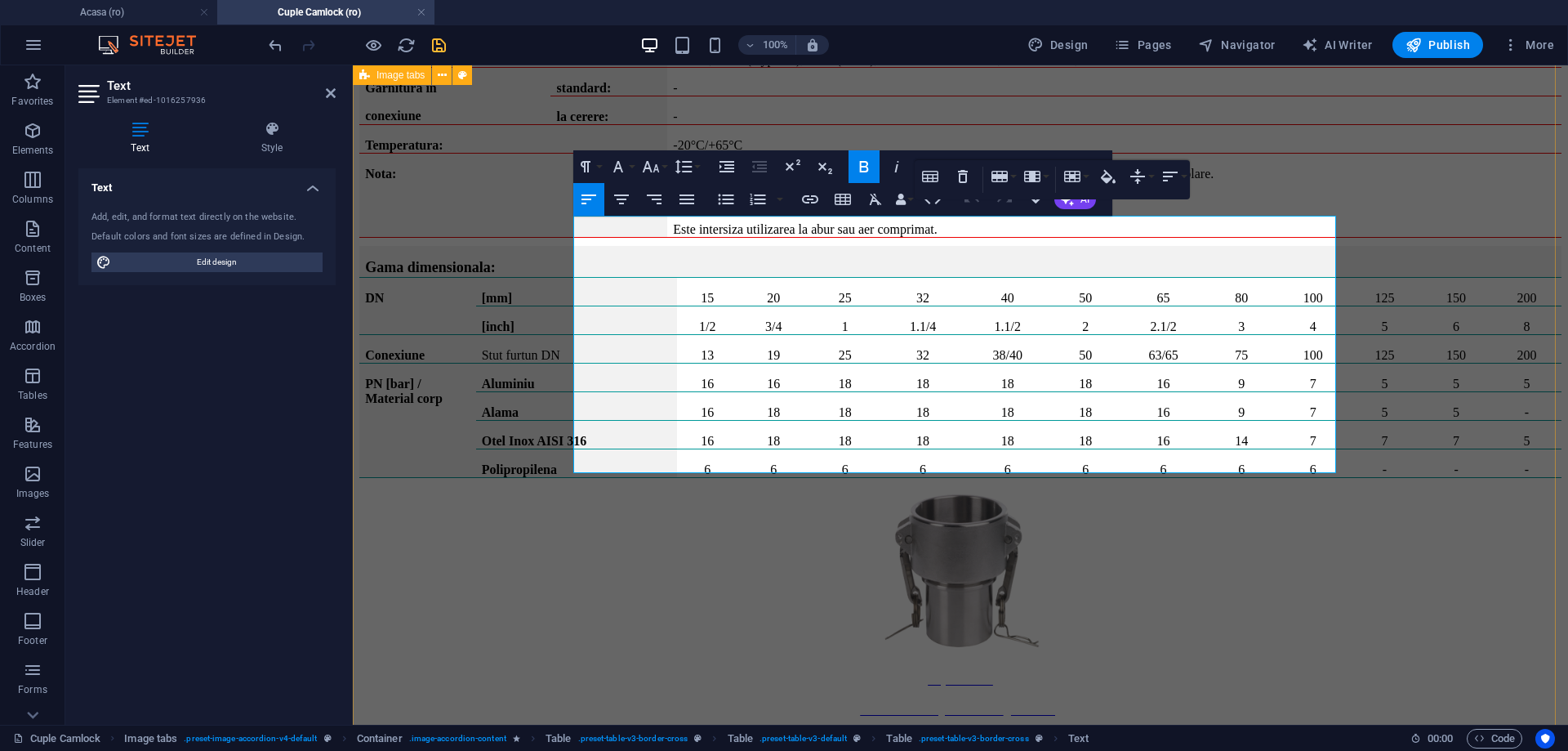
scroll to position [12987, 0]
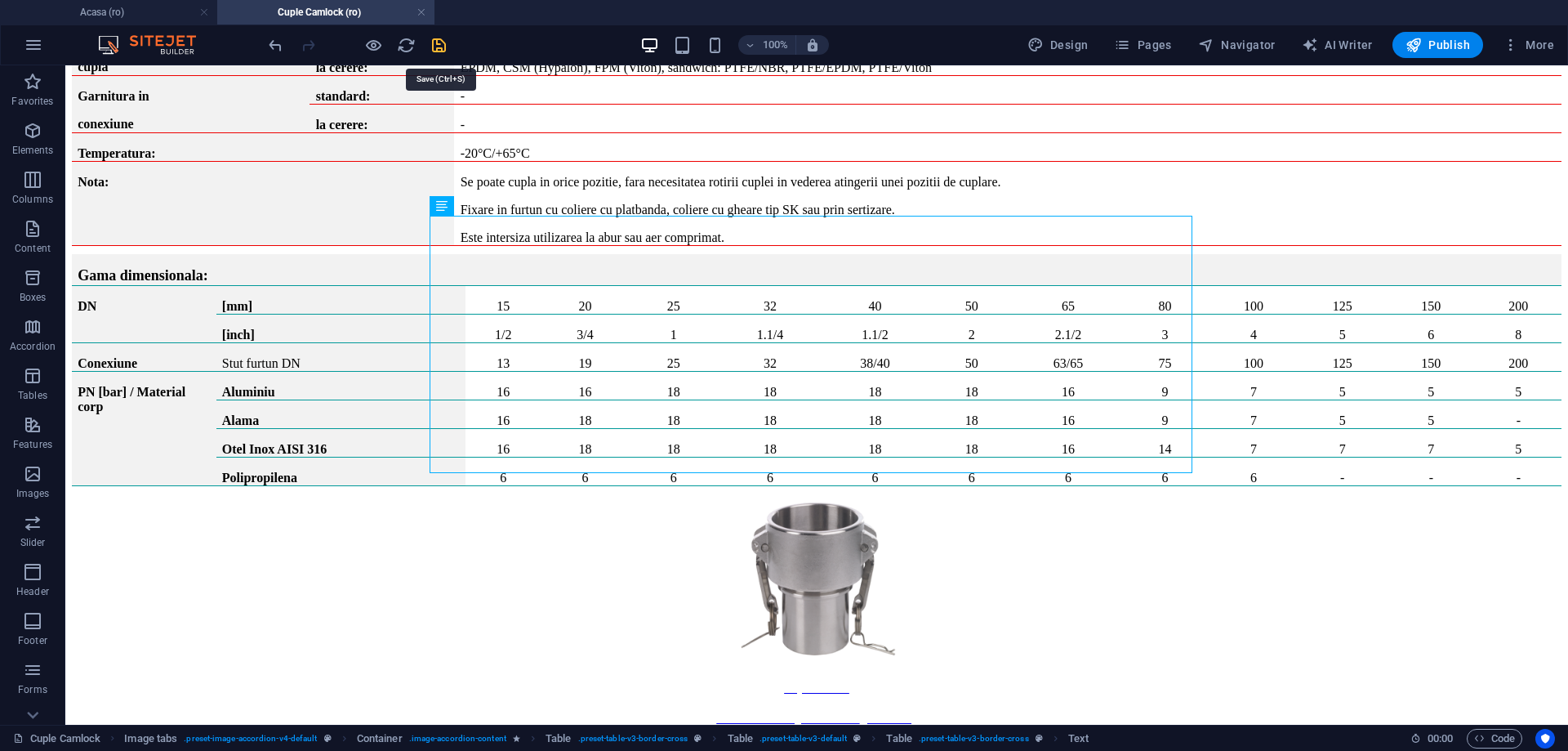
click at [442, 46] on icon "save" at bounding box center [439, 45] width 19 height 19
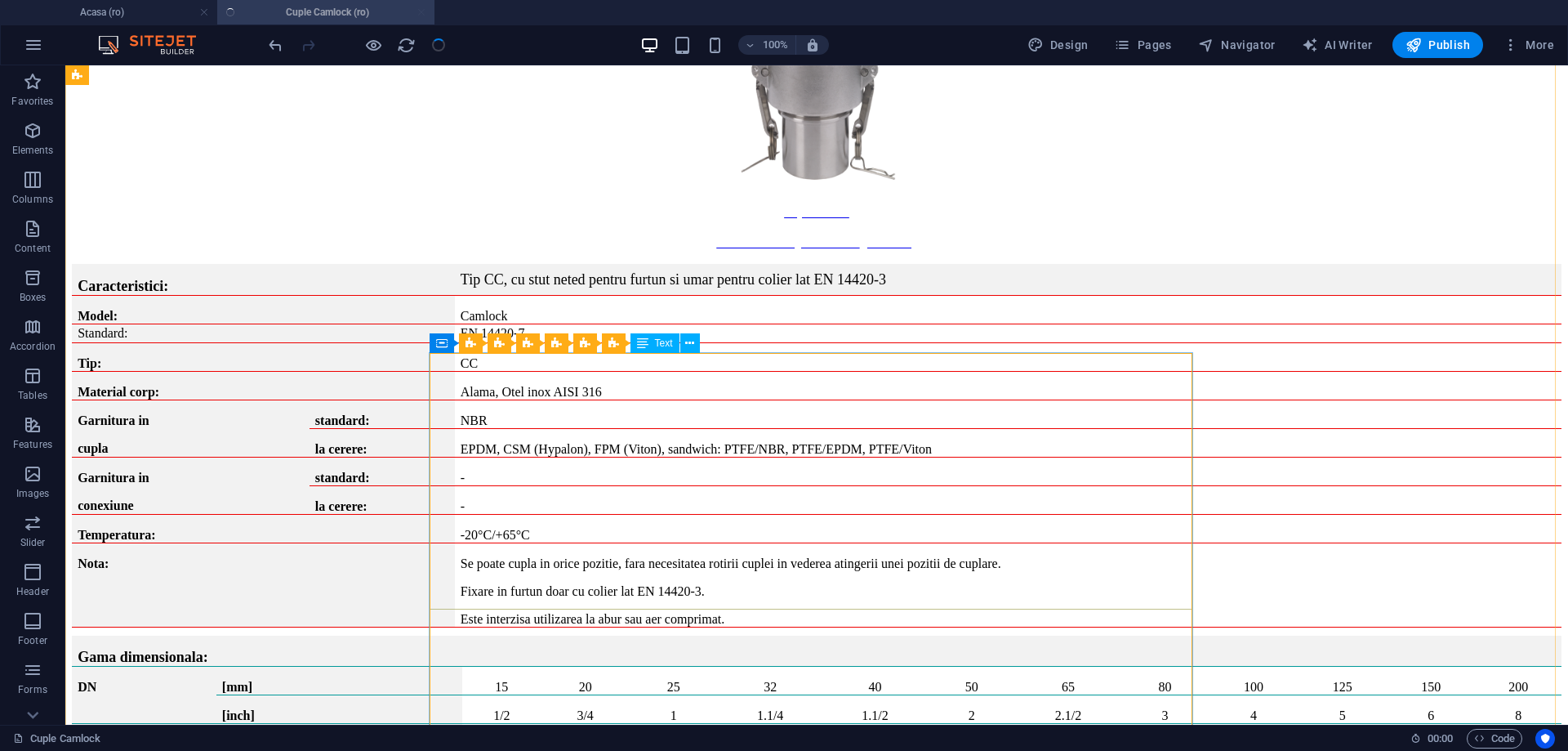
scroll to position [13477, 0]
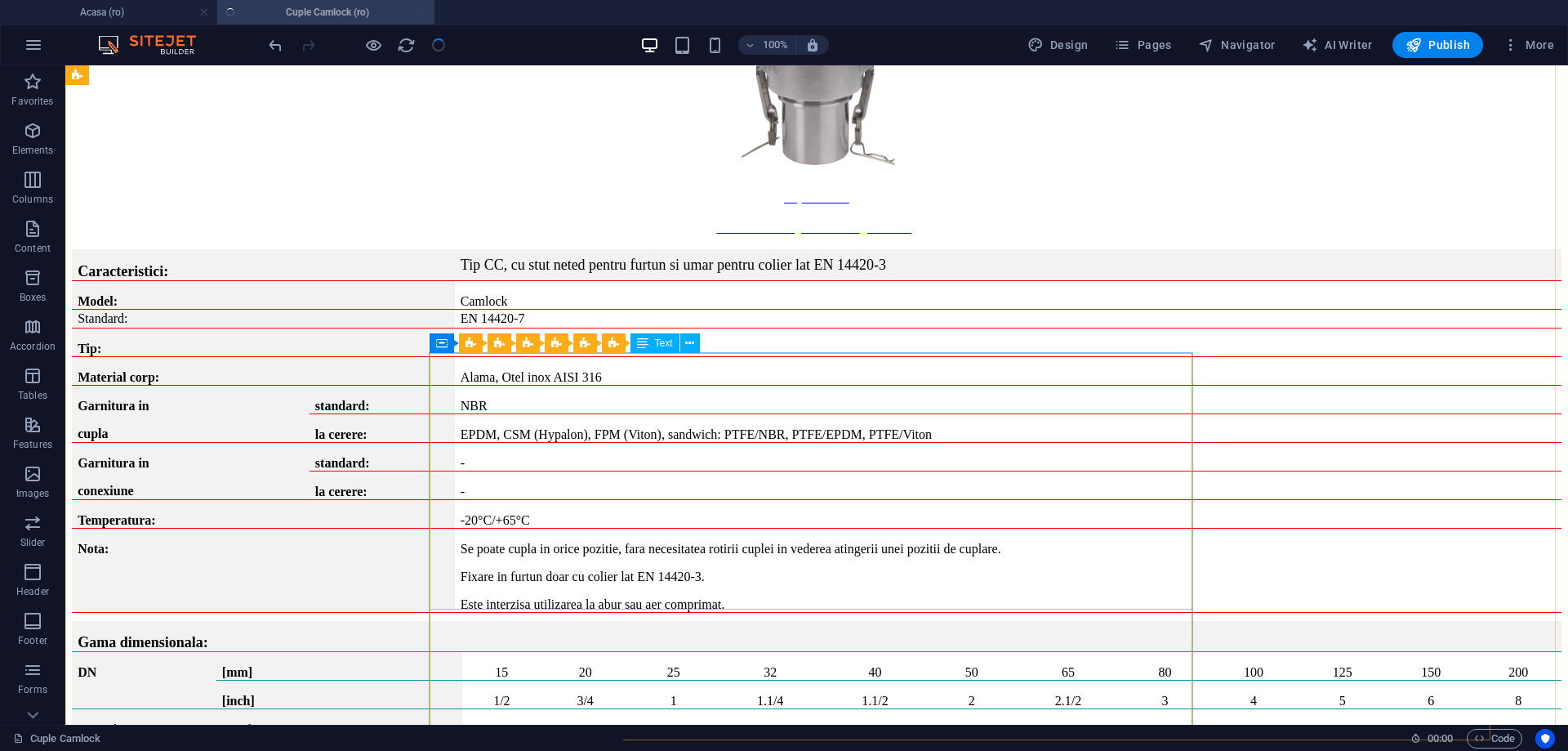
click at [664, 341] on span "Text" at bounding box center [664, 342] width 18 height 10
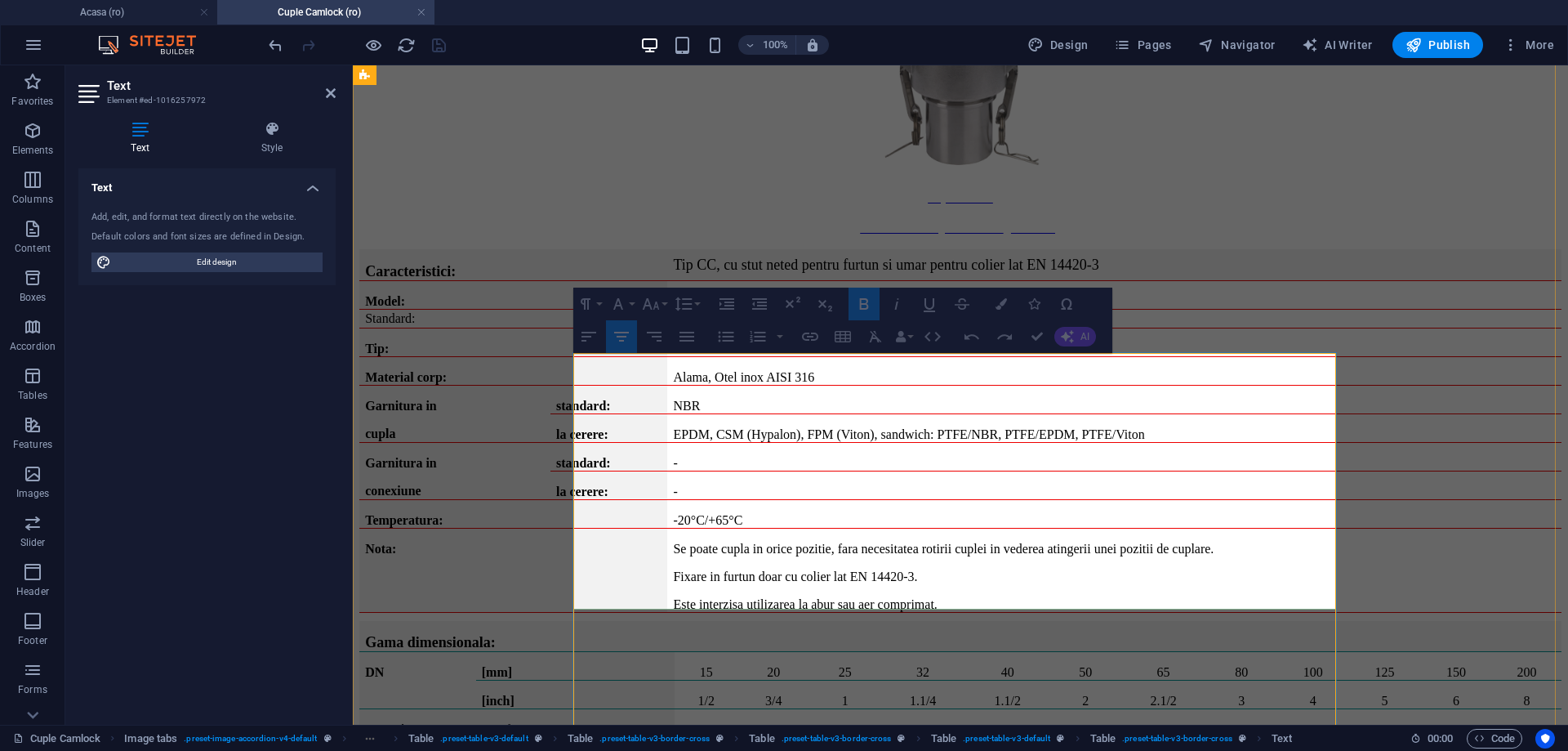
drag, startPoint x: 778, startPoint y: 490, endPoint x: 1158, endPoint y: 490, distance: 380.0
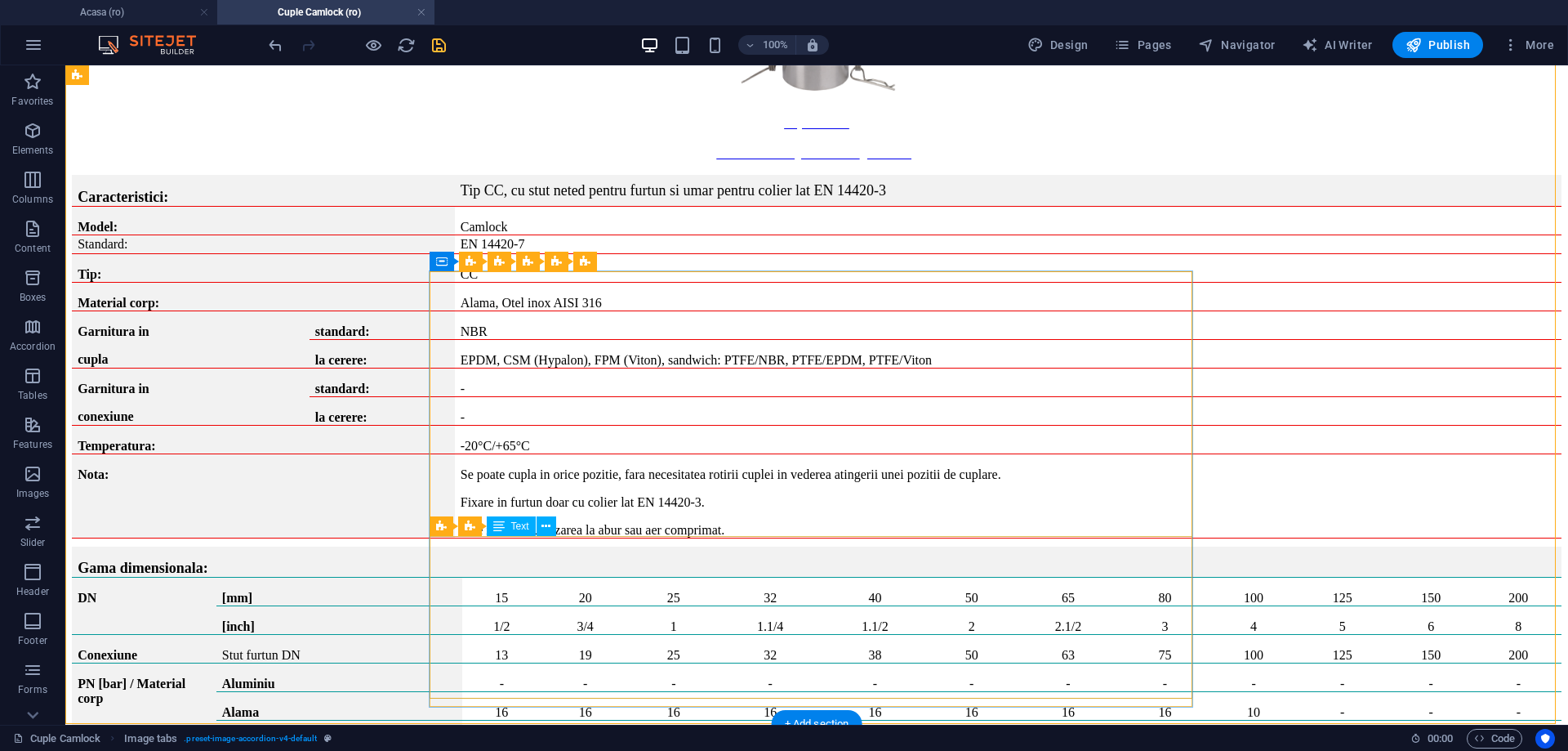
scroll to position [13559, 0]
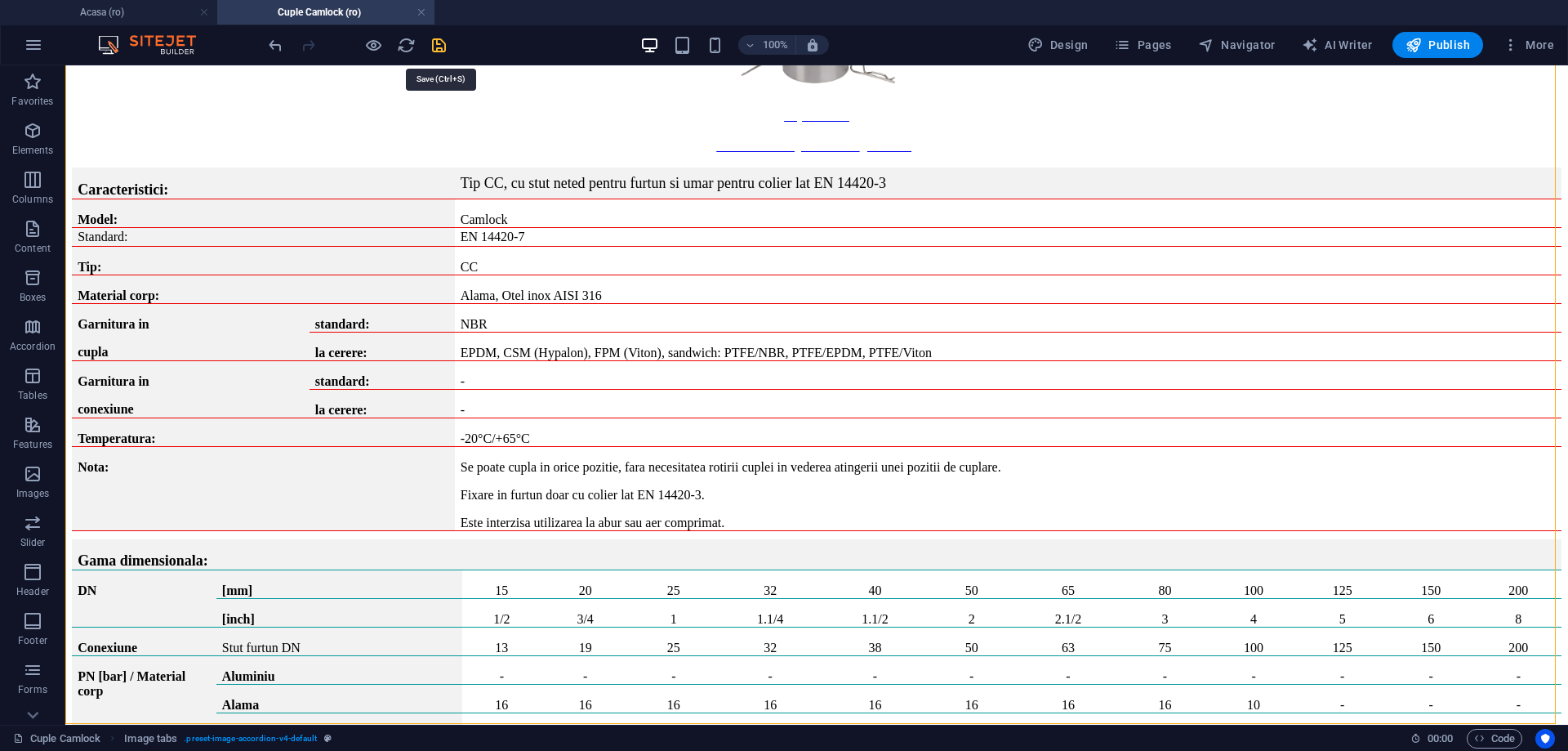
click at [448, 47] on icon "save" at bounding box center [439, 45] width 19 height 19
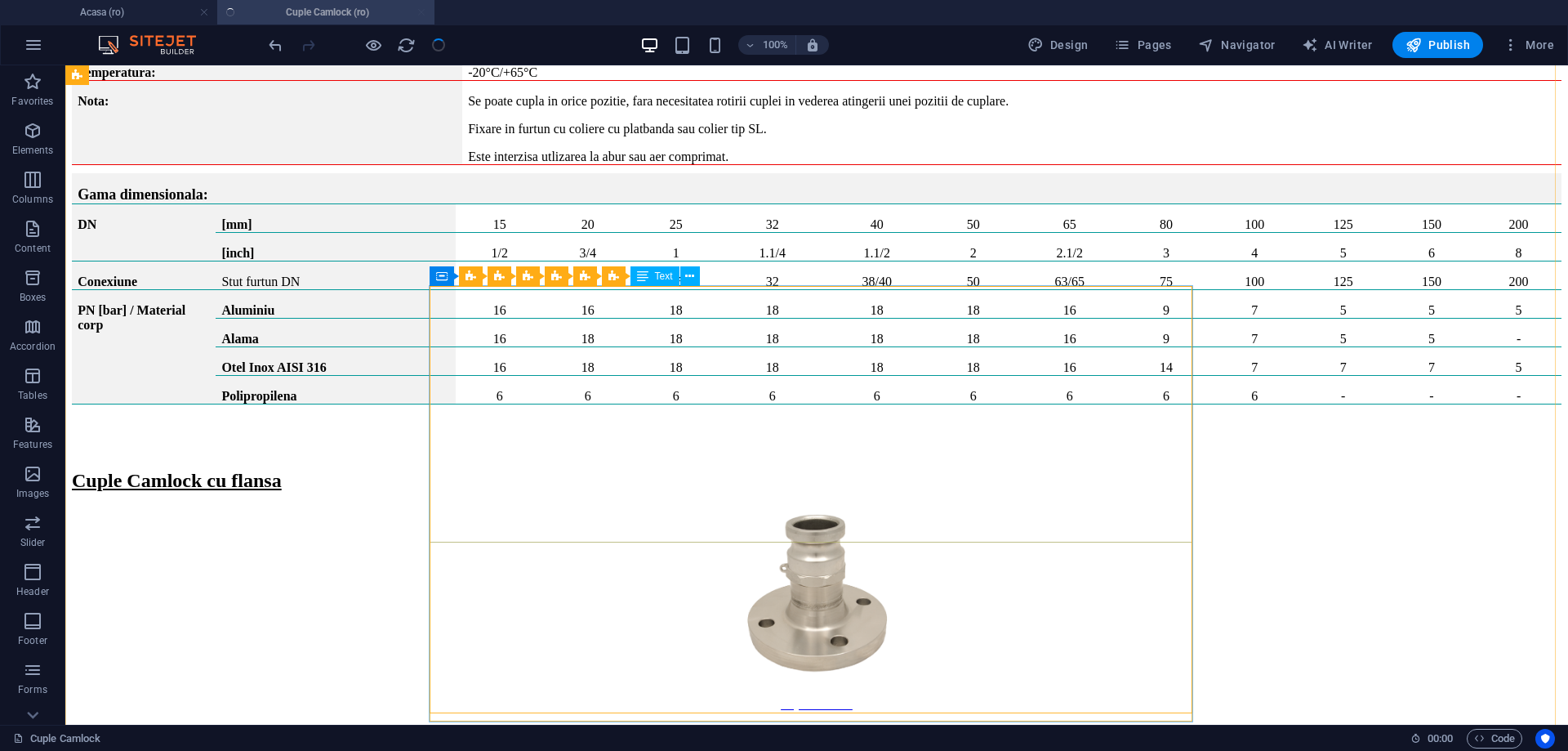
scroll to position [14784, 0]
click at [656, 275] on span "Text" at bounding box center [664, 276] width 18 height 10
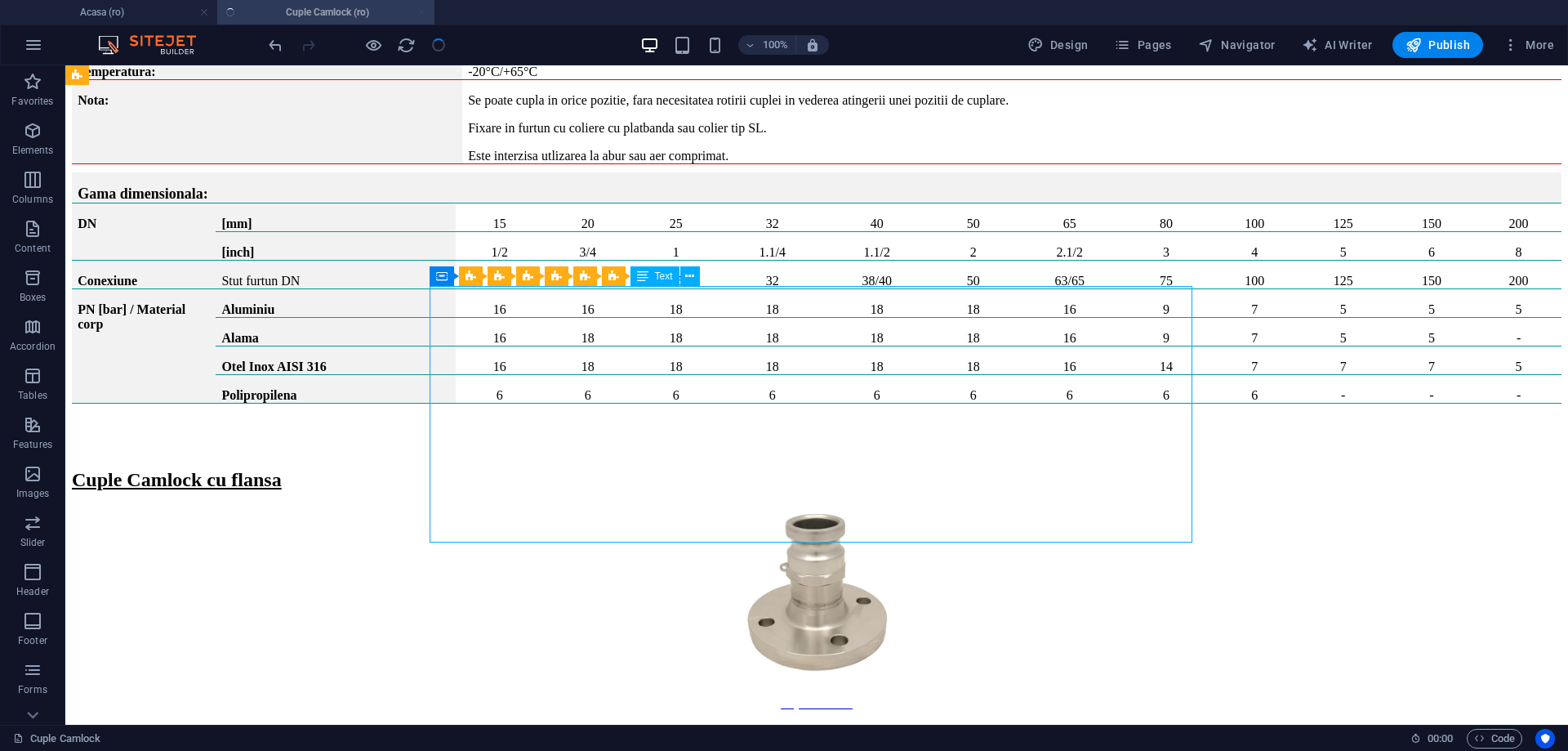
click at [656, 275] on span "Text" at bounding box center [664, 276] width 18 height 10
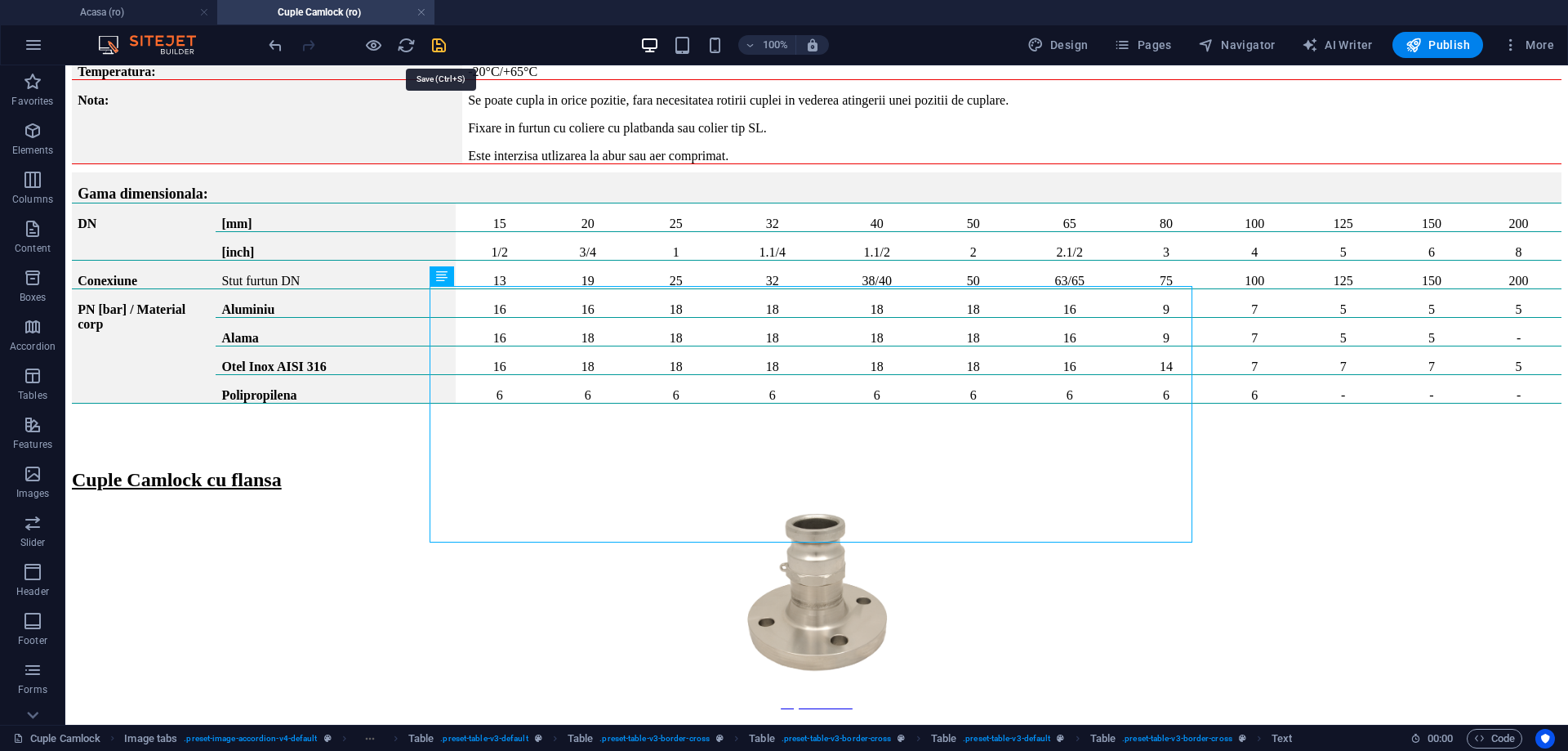
click at [442, 47] on icon "save" at bounding box center [439, 45] width 19 height 19
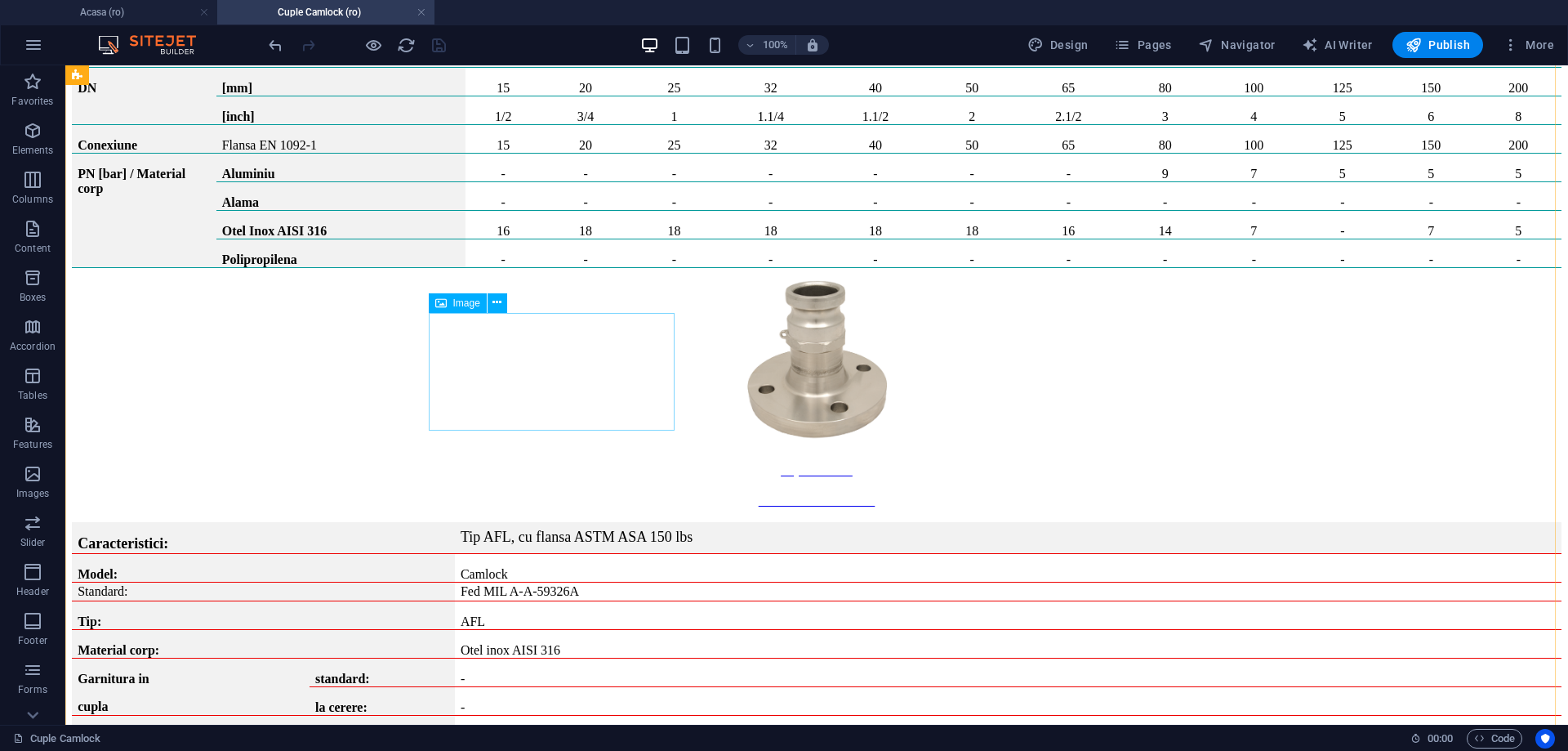
scroll to position [15928, 0]
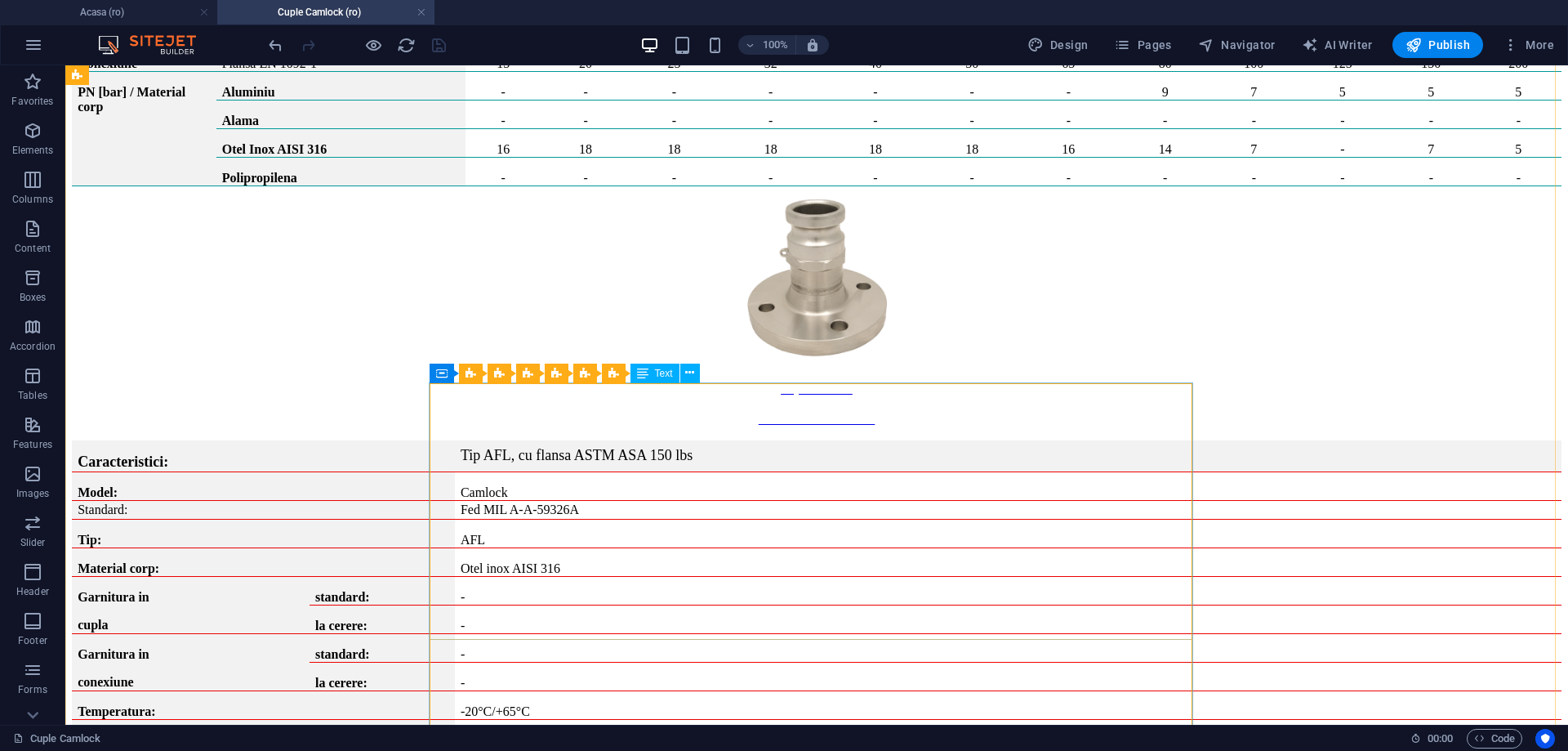
click at [663, 376] on span "Text" at bounding box center [664, 373] width 18 height 10
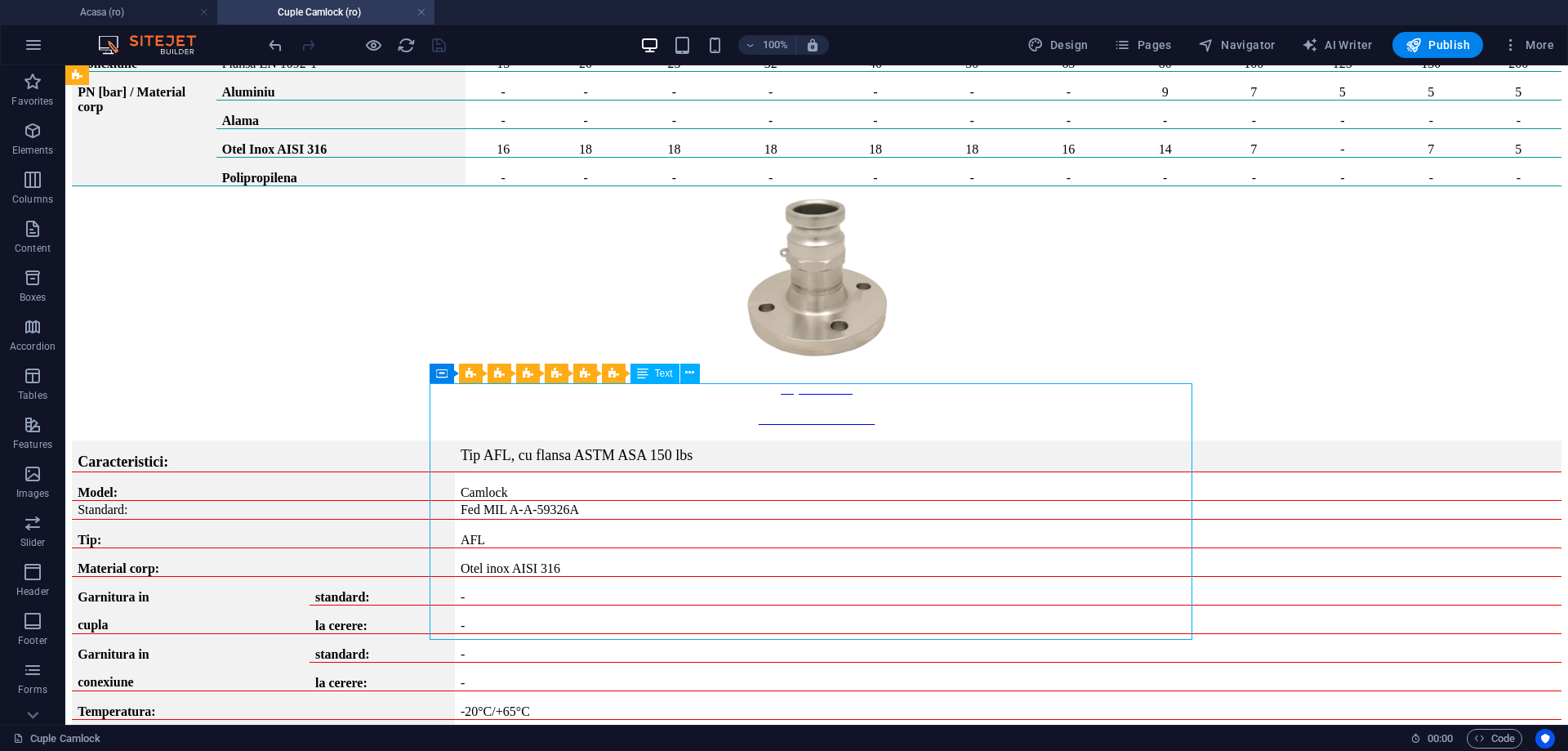
click at [663, 376] on span "Text" at bounding box center [664, 373] width 18 height 10
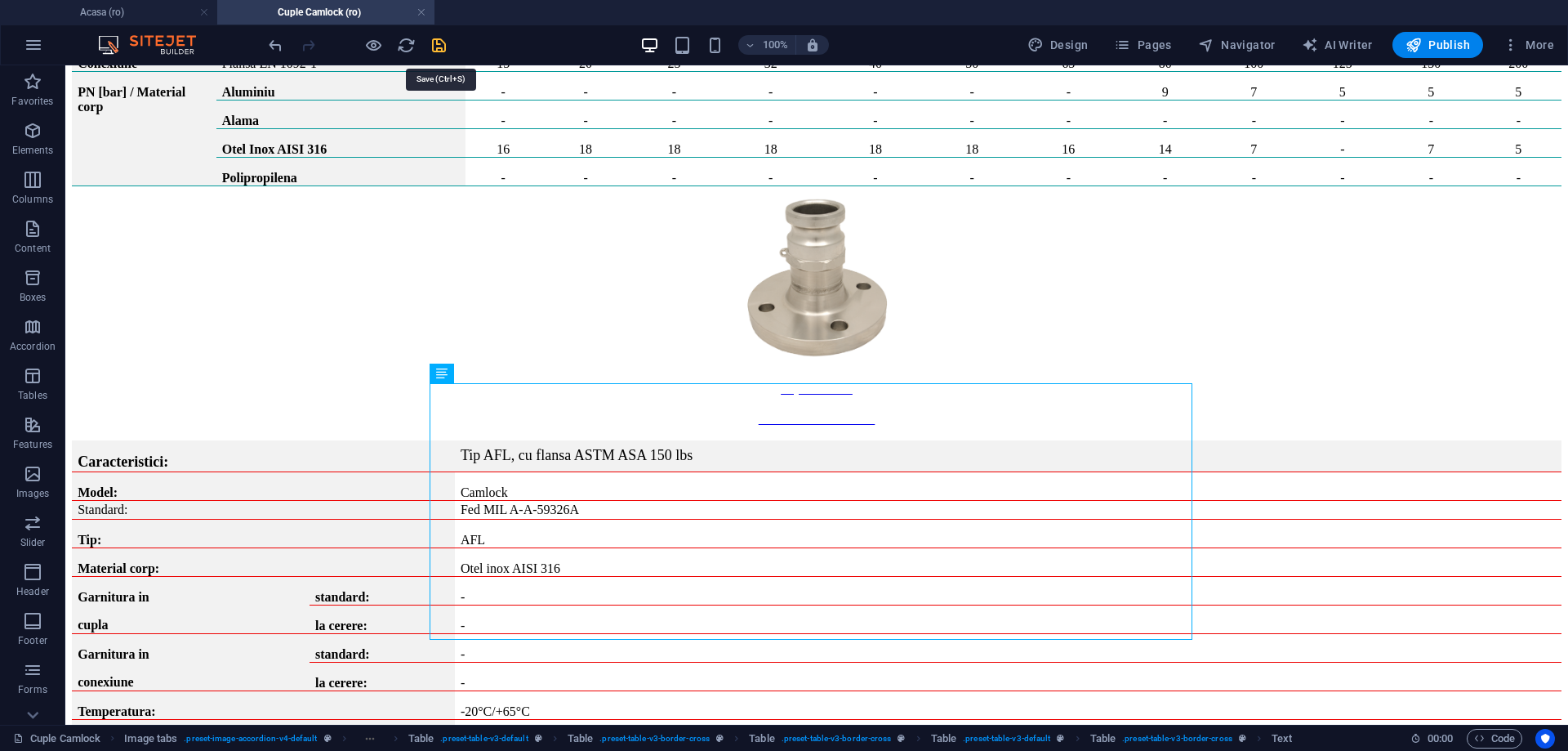
click at [449, 50] on icon "save" at bounding box center [439, 45] width 19 height 19
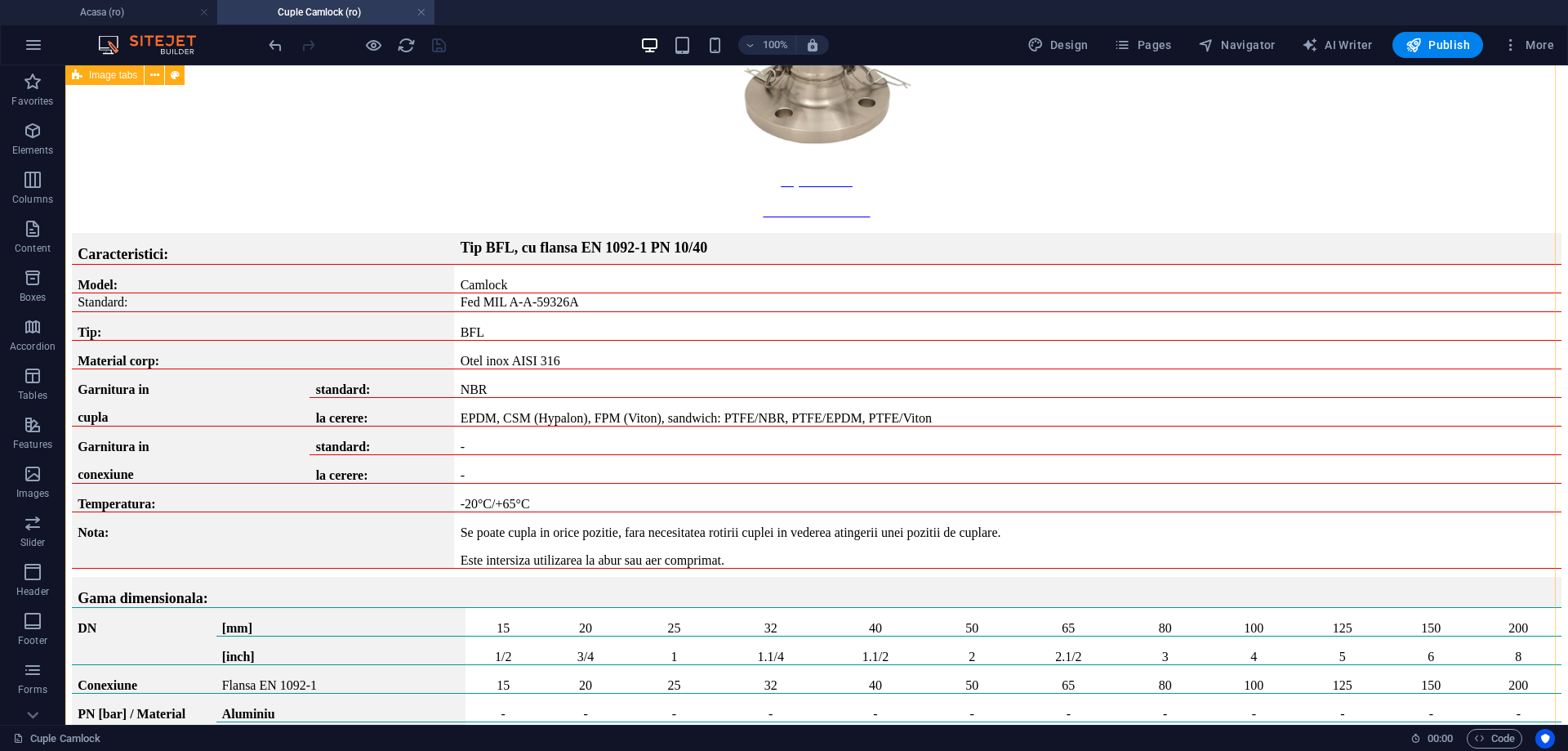
scroll to position [16989, 0]
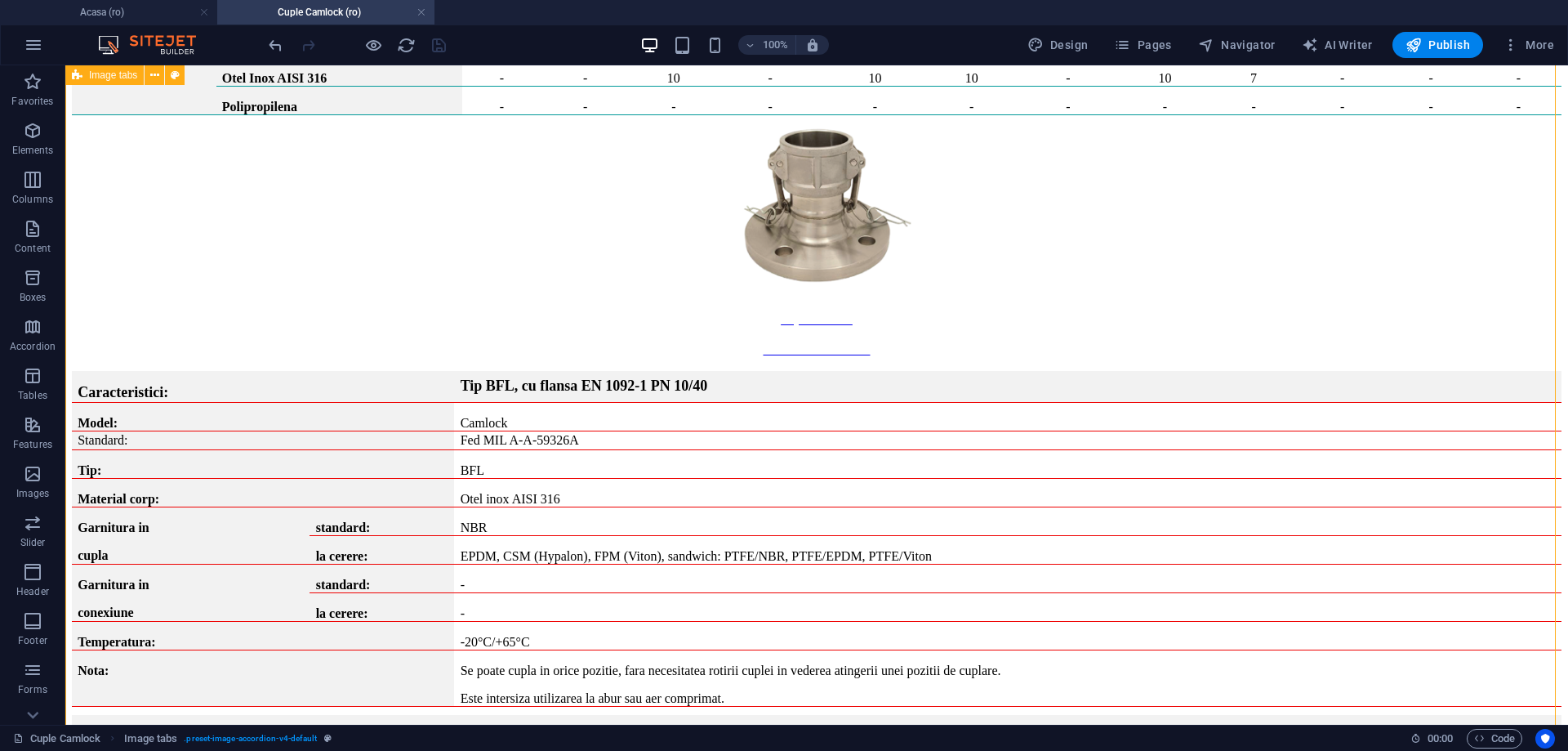
scroll to position [16826, 0]
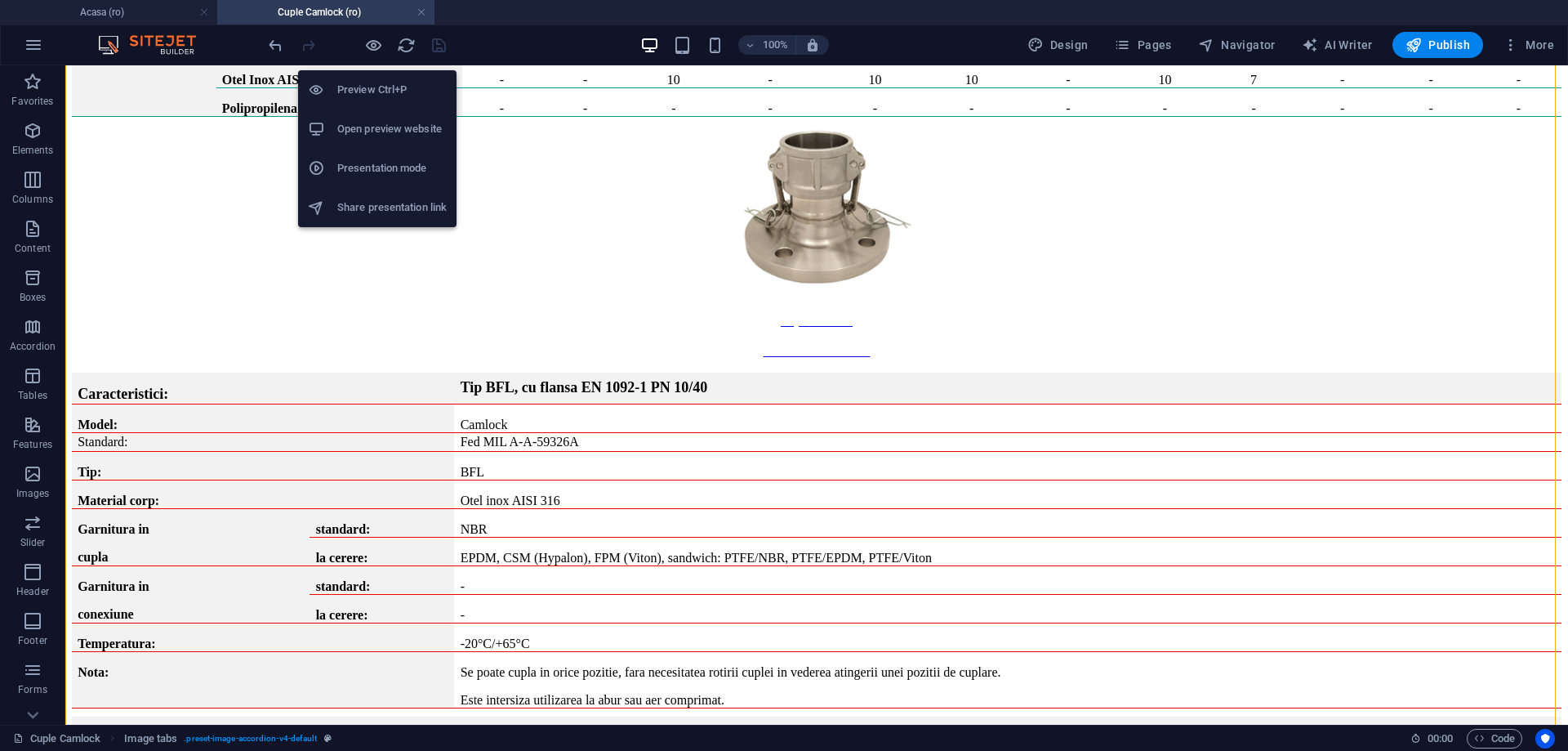
click at [397, 118] on li "Open preview website" at bounding box center [377, 129] width 159 height 39
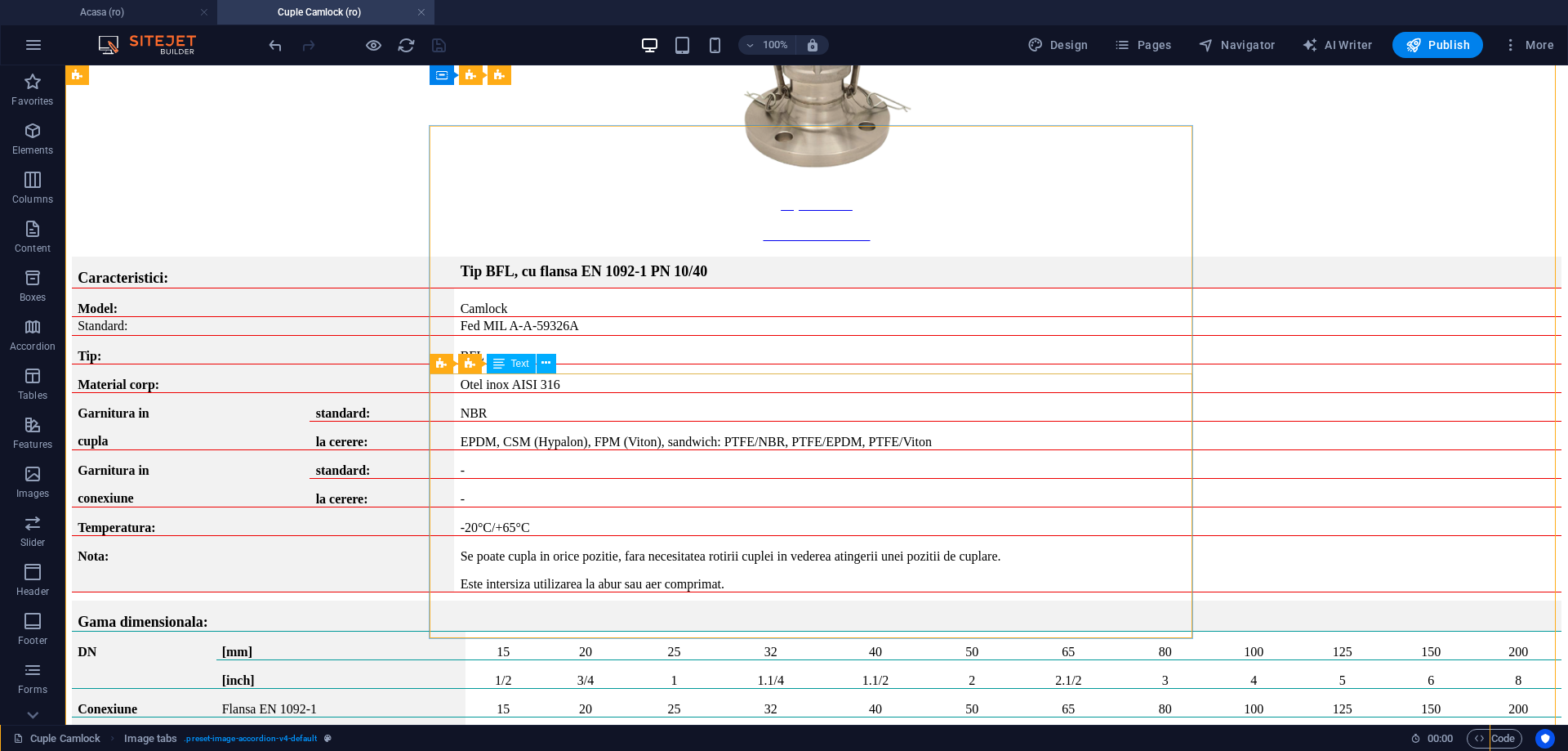
scroll to position [16907, 0]
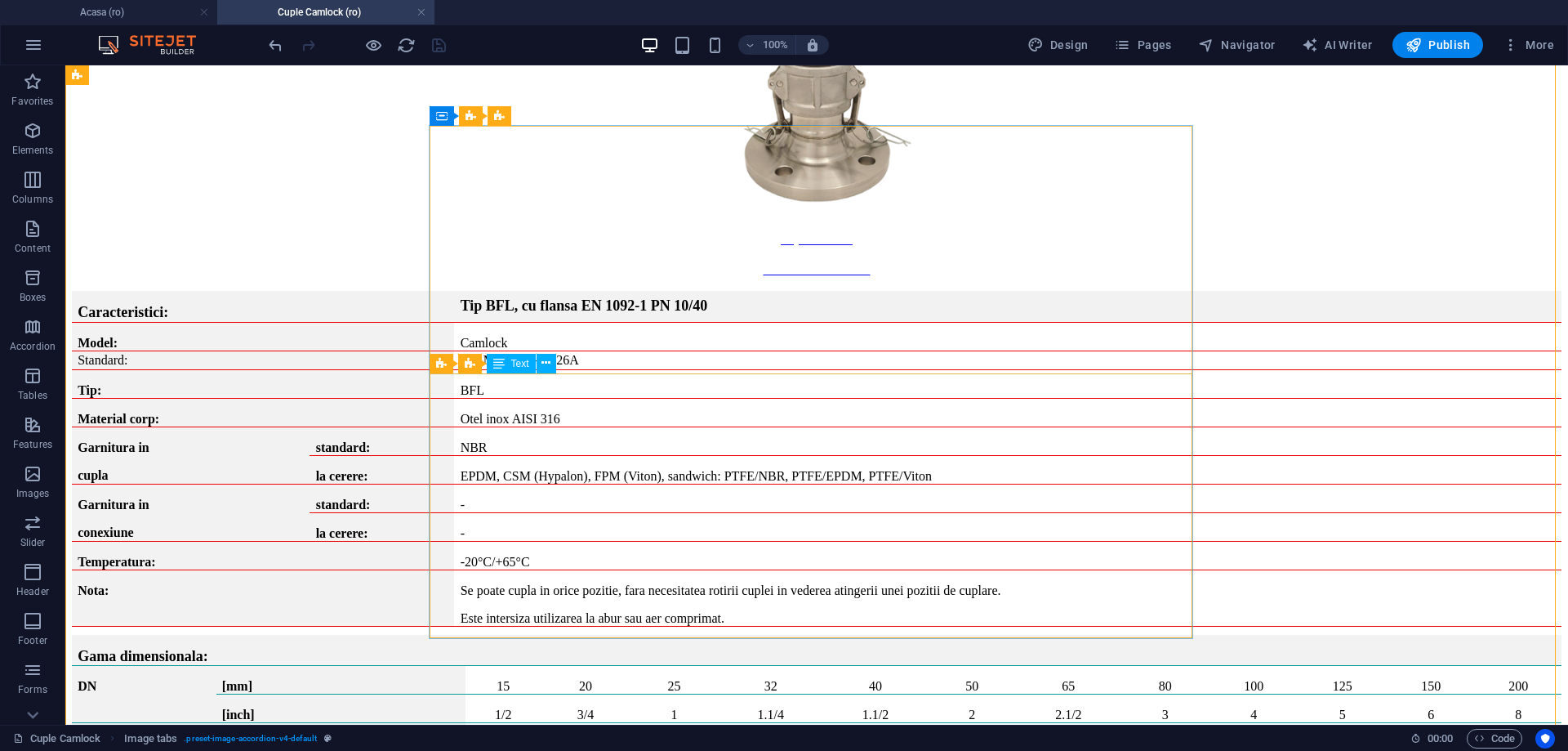
click at [516, 366] on span "Text" at bounding box center [520, 363] width 18 height 10
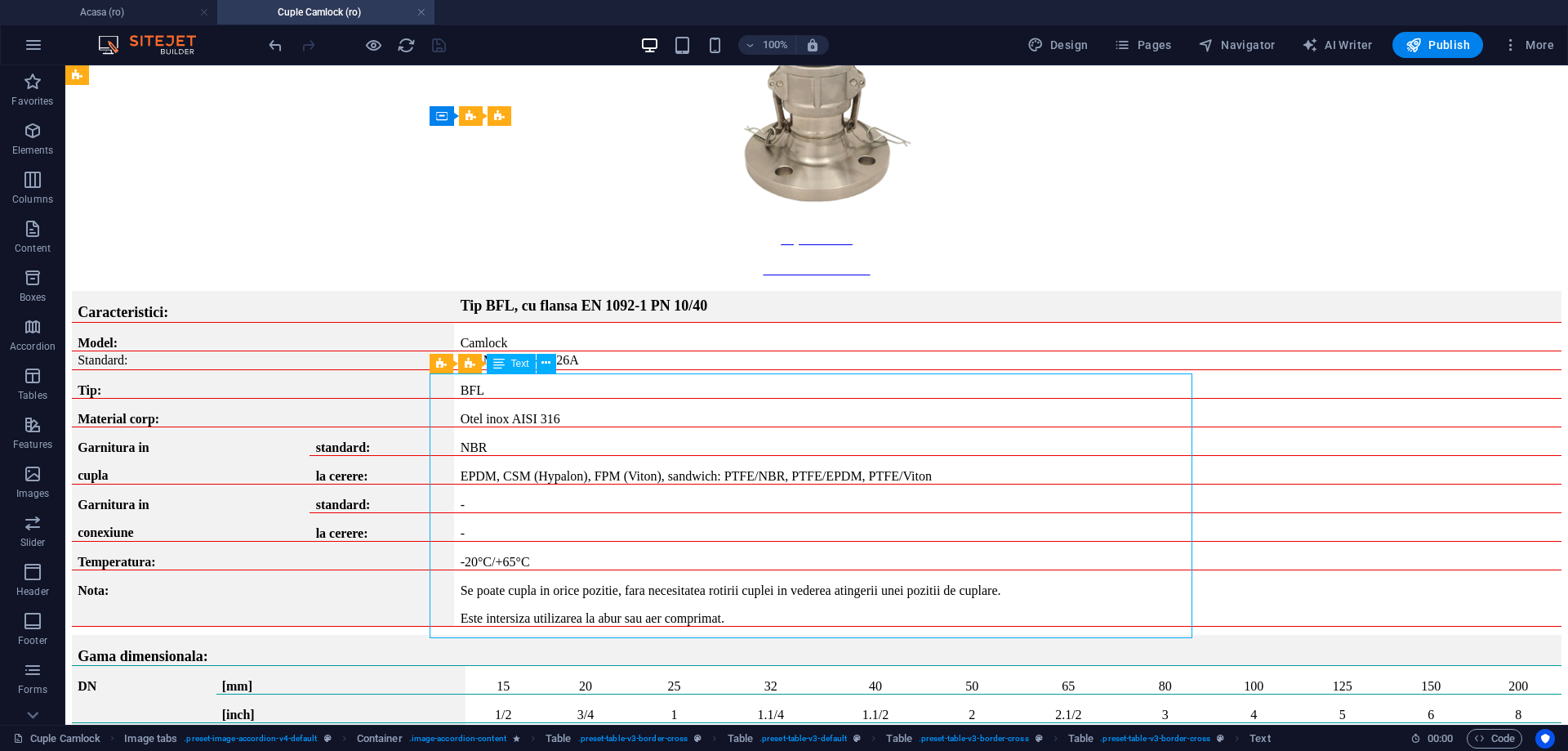
click at [516, 366] on span "Text" at bounding box center [520, 363] width 18 height 10
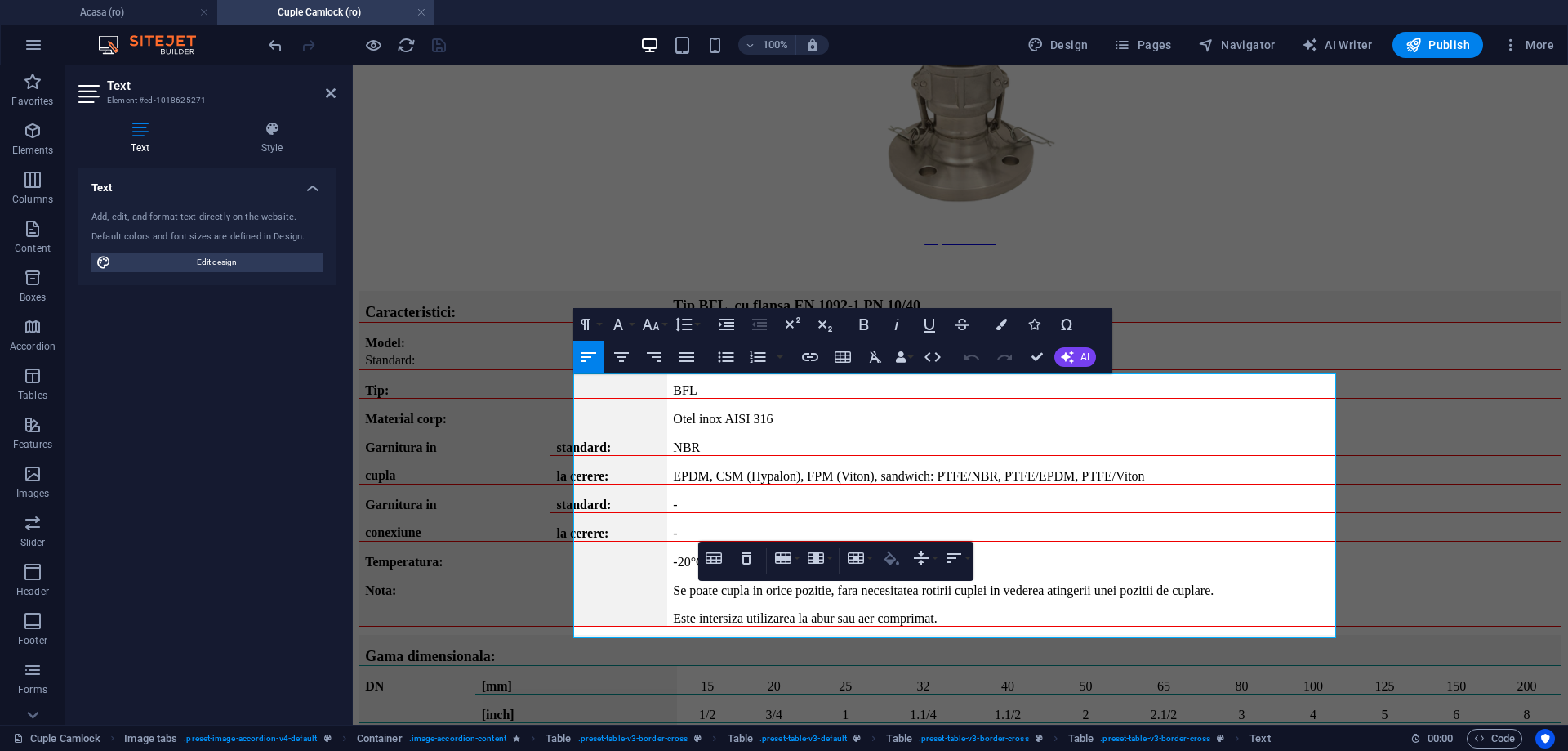
click at [897, 559] on icon "button" at bounding box center [892, 557] width 20 height 20
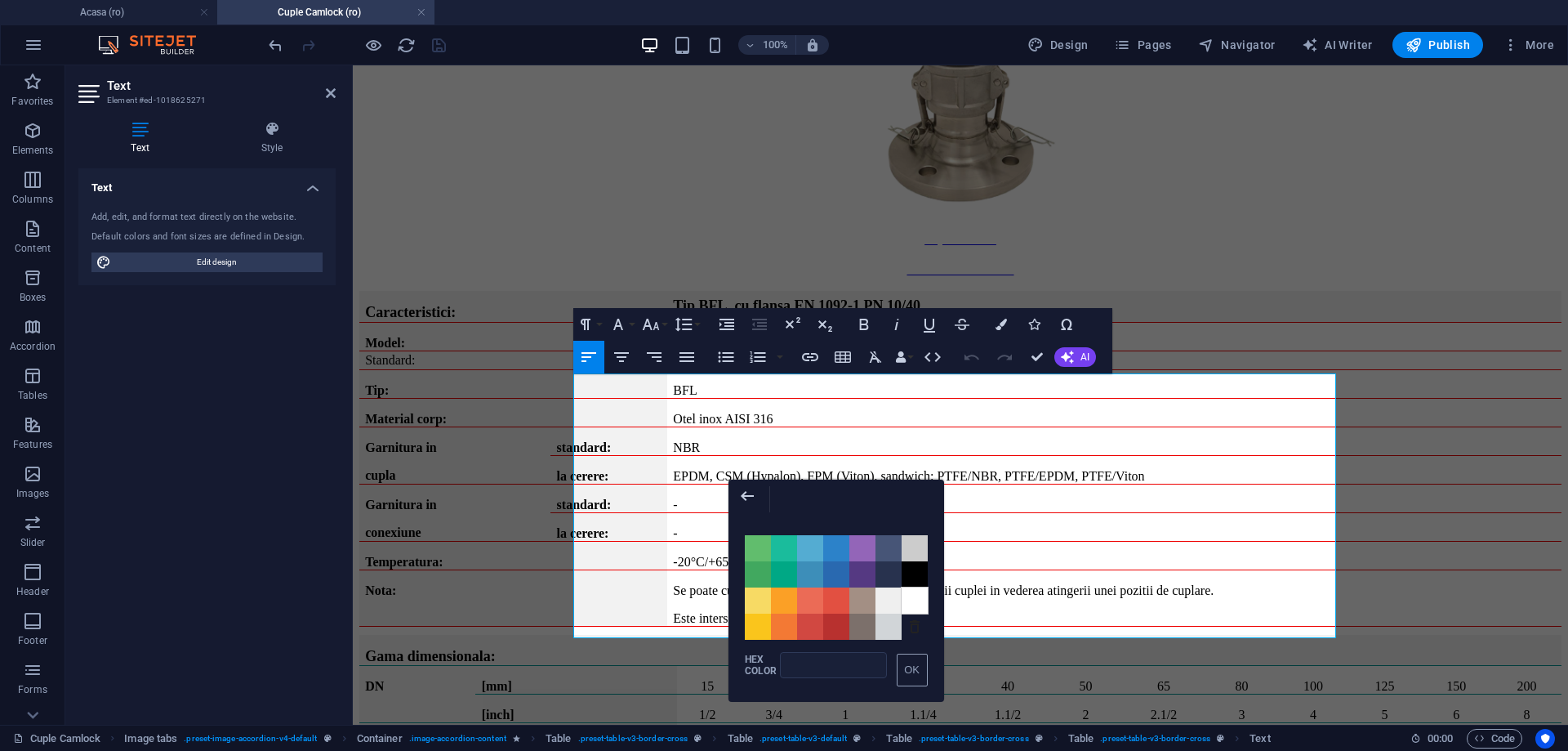
click at [912, 603] on span "Color #FFFFFF" at bounding box center [914, 599] width 26 height 26
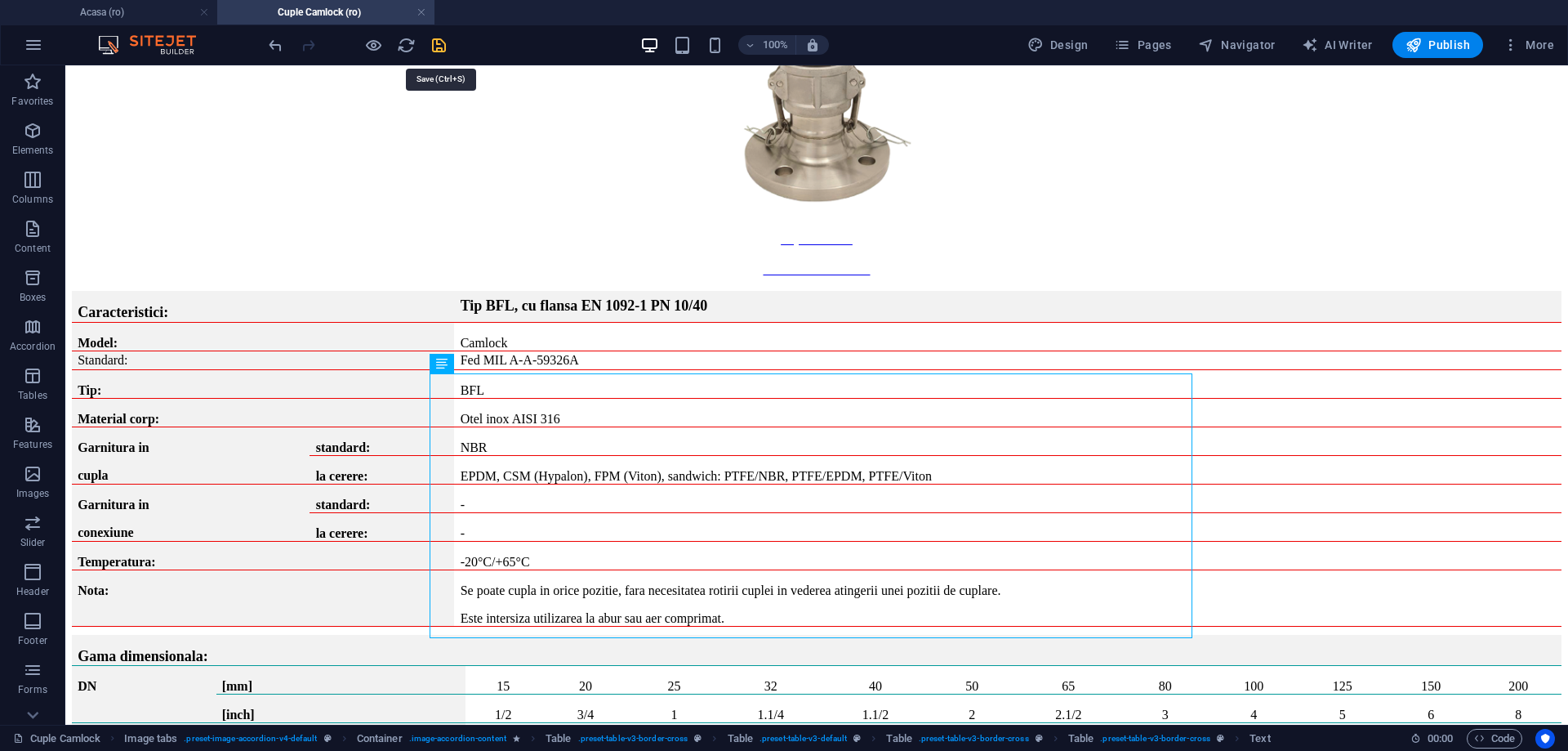
click at [448, 50] on icon "save" at bounding box center [439, 45] width 19 height 19
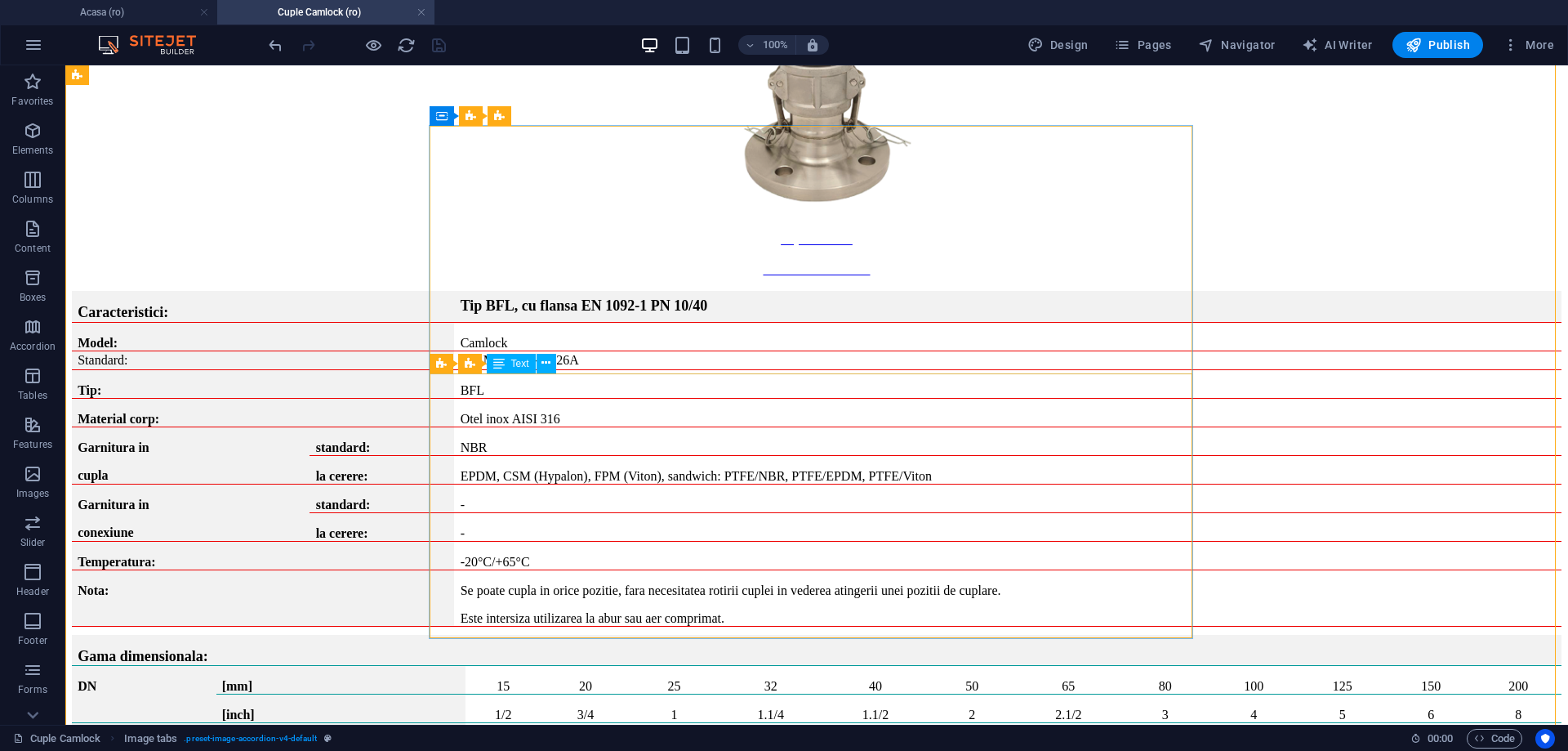
click at [525, 364] on span "Text" at bounding box center [520, 363] width 18 height 10
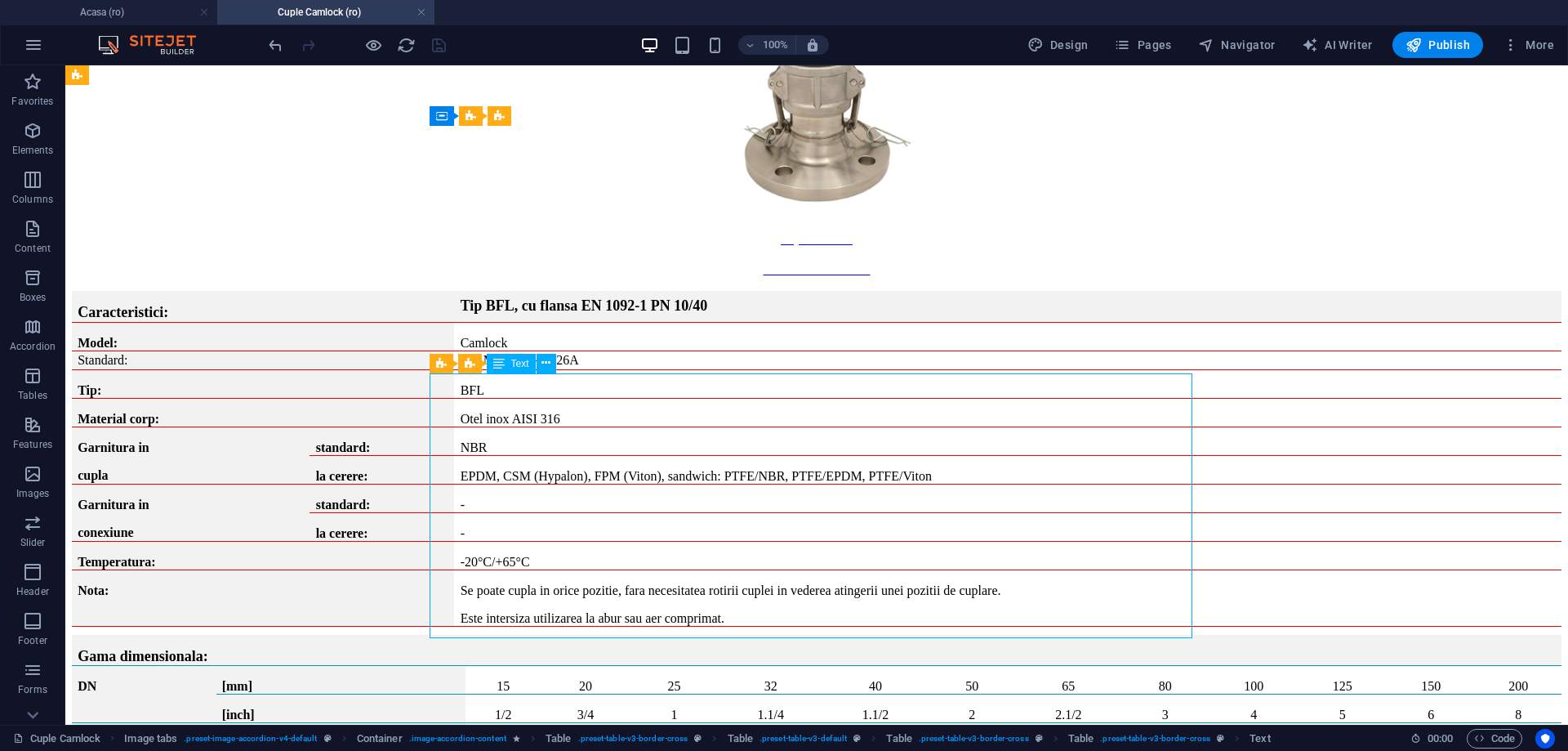
click at [525, 364] on span "Text" at bounding box center [520, 363] width 18 height 10
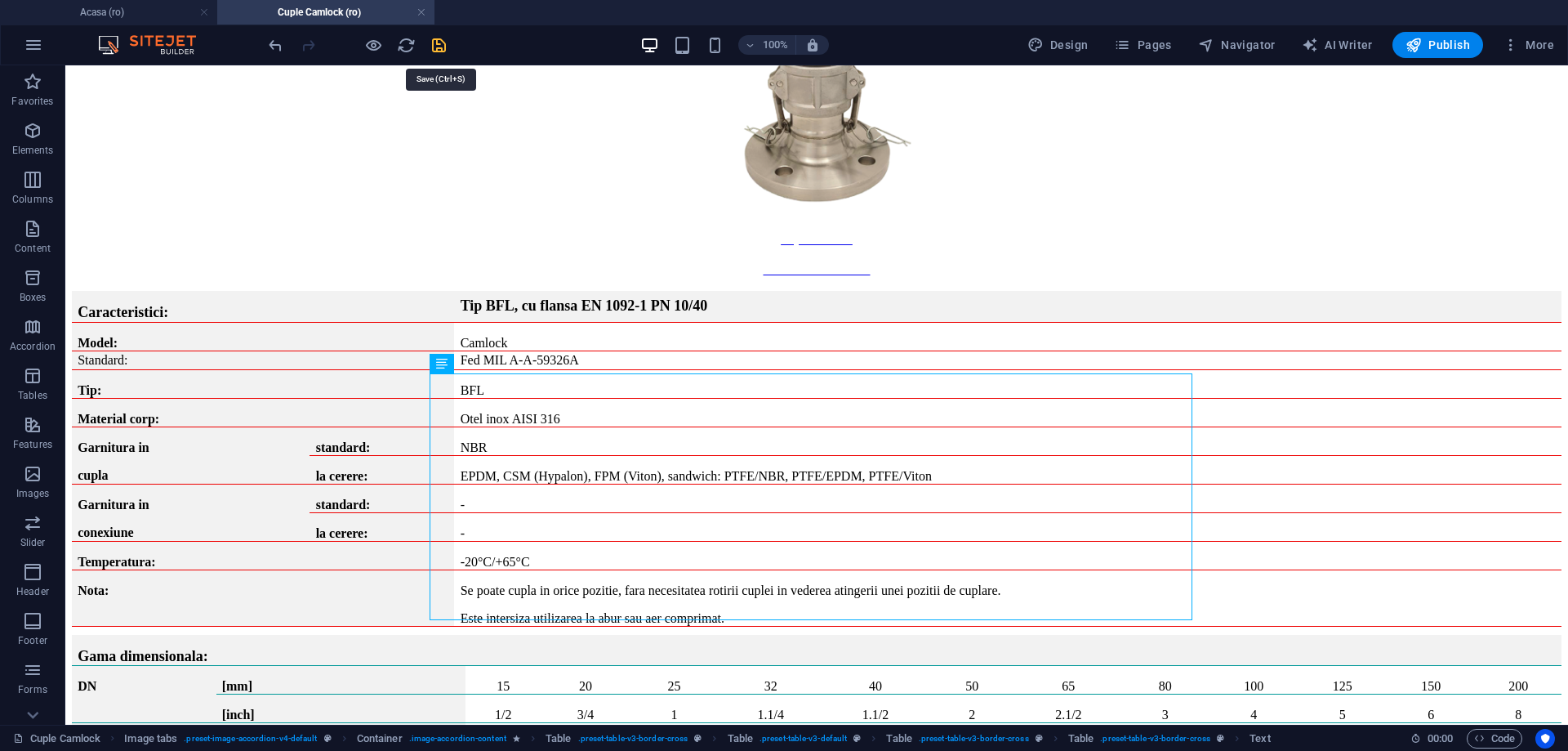
click at [449, 54] on icon "save" at bounding box center [439, 45] width 19 height 19
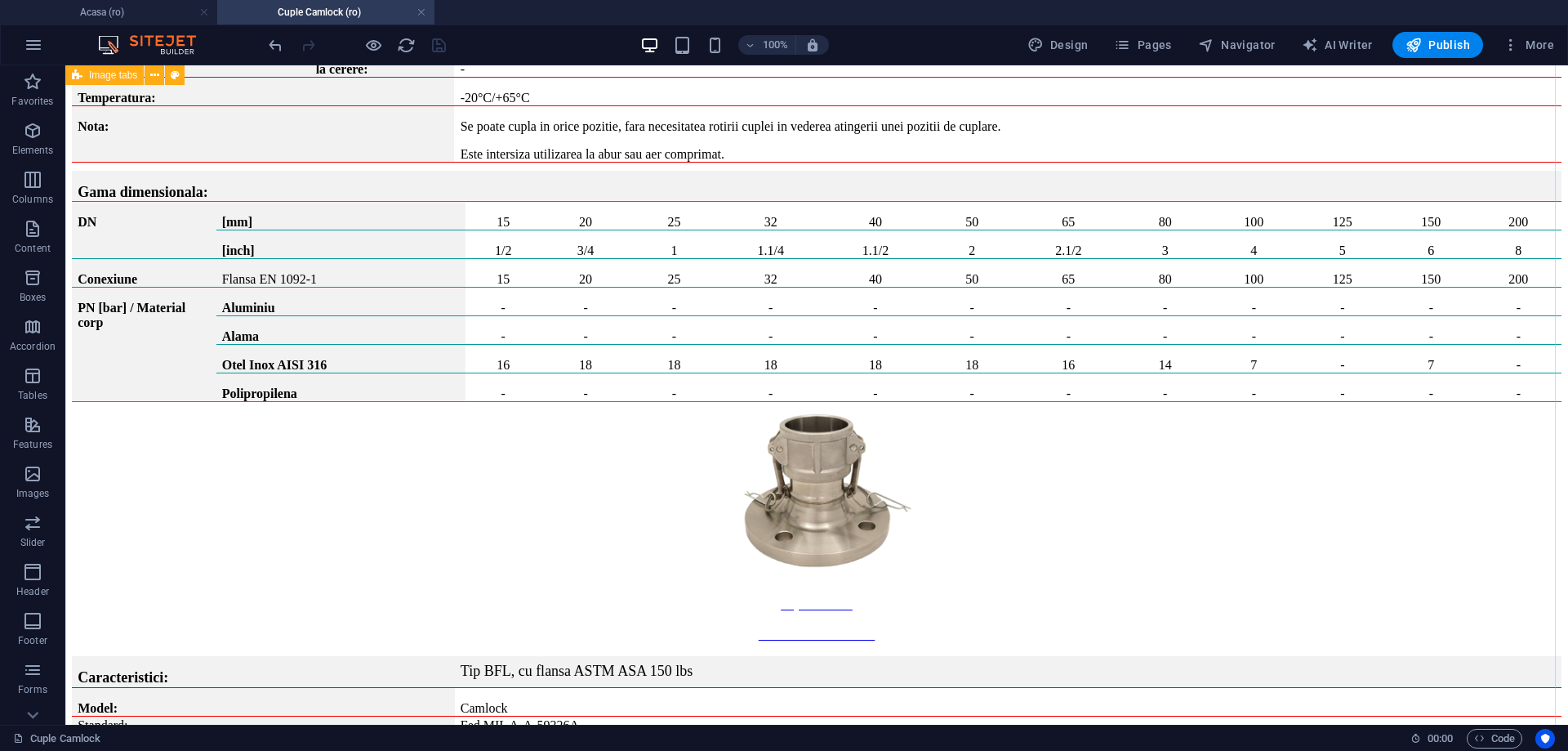
scroll to position [17398, 0]
